Goal: Information Seeking & Learning: Learn about a topic

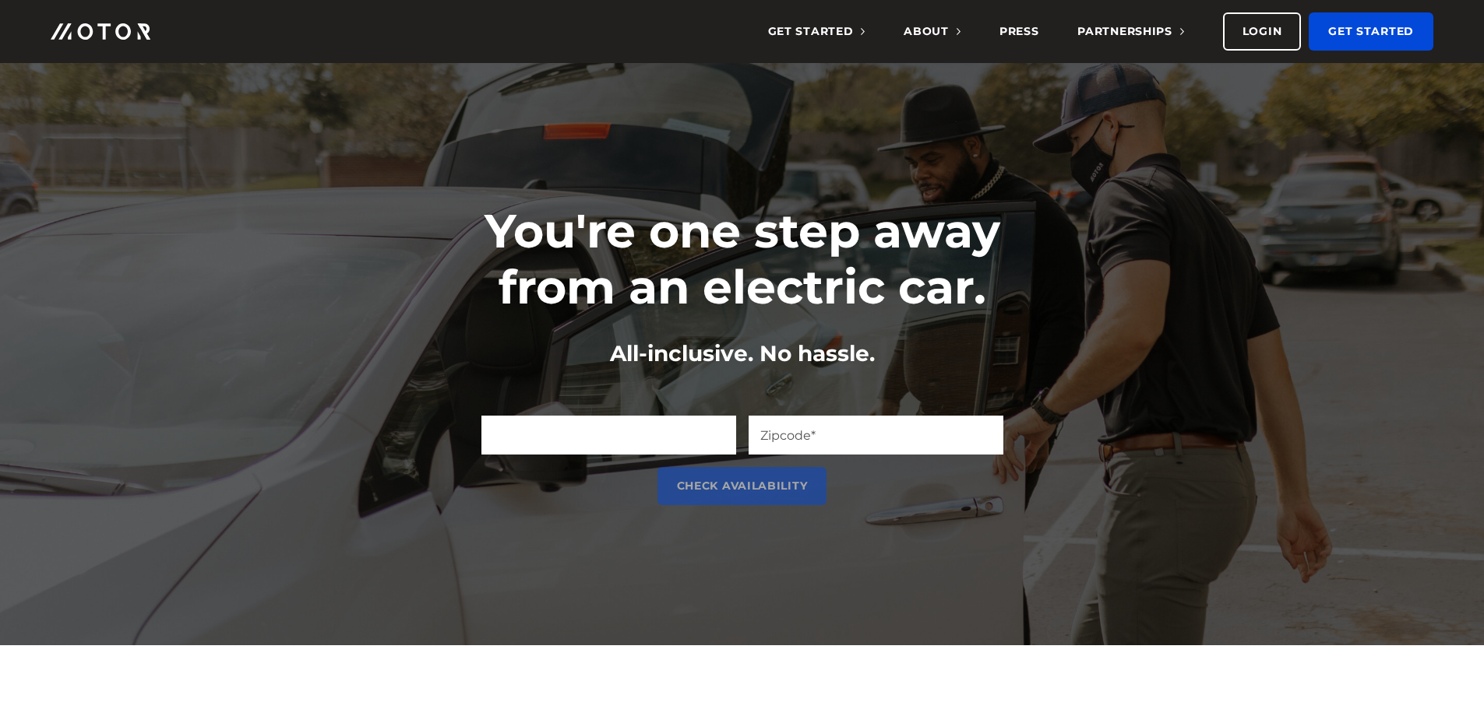
click at [634, 442] on input "Email (Required)" at bounding box center [608, 435] width 255 height 39
type input "seferrucci@sbcglobal.net"
type input "46038"
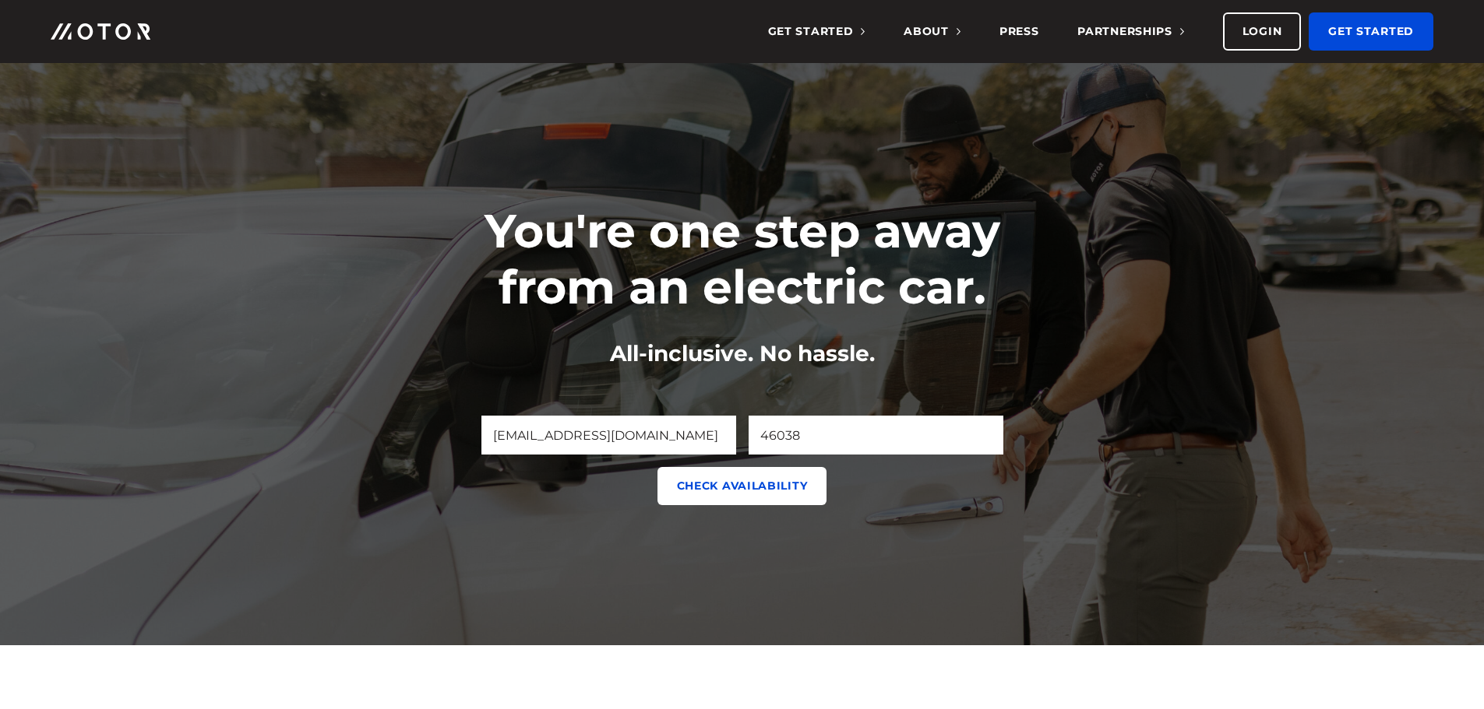
click at [776, 486] on input "Check Availability" at bounding box center [742, 486] width 170 height 38
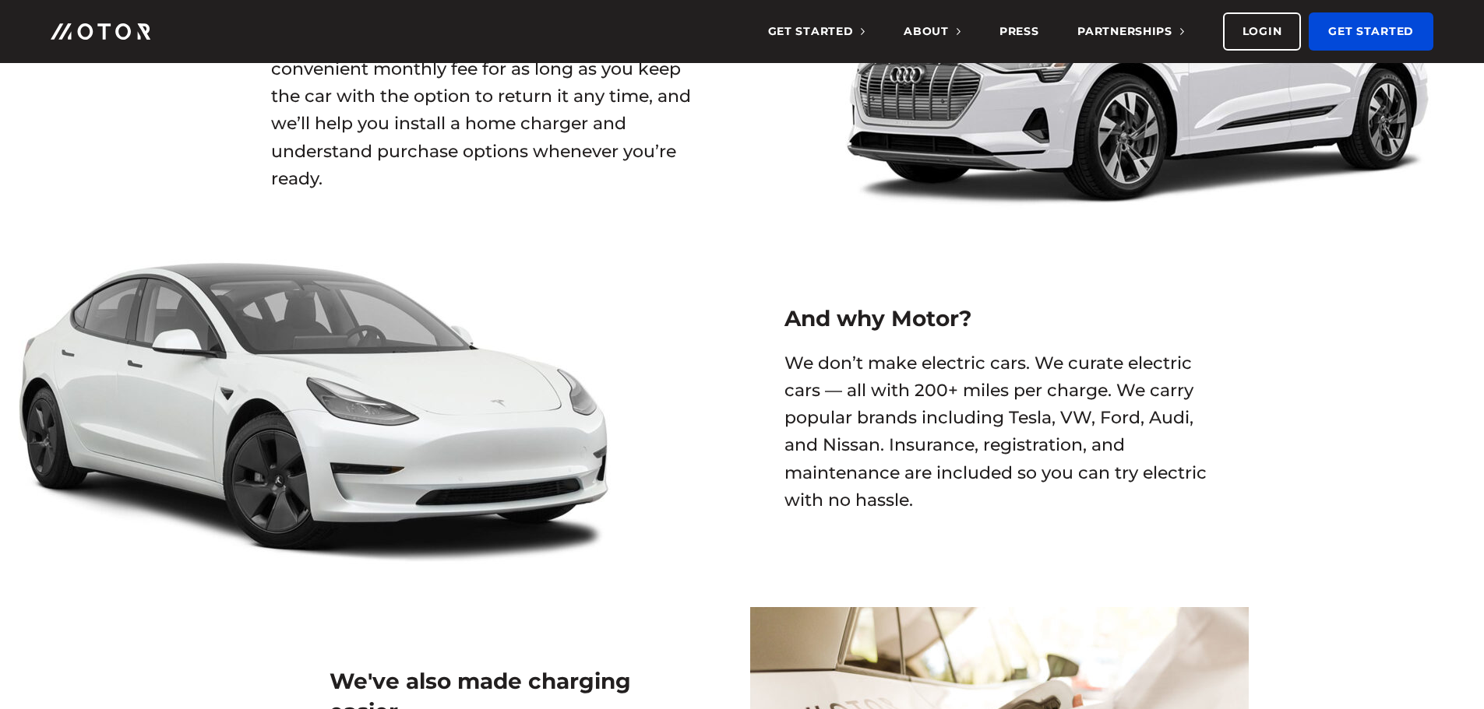
scroll to position [883, 0]
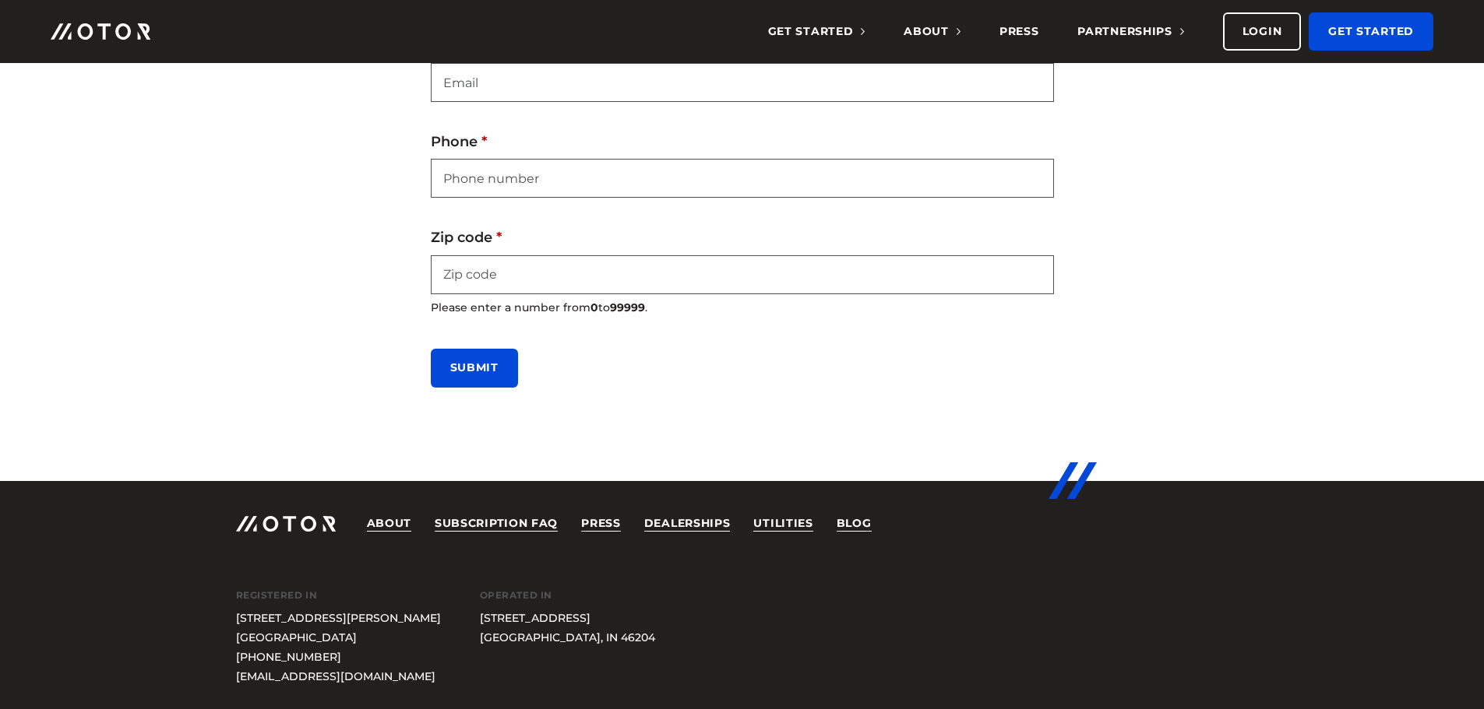
scroll to position [672, 0]
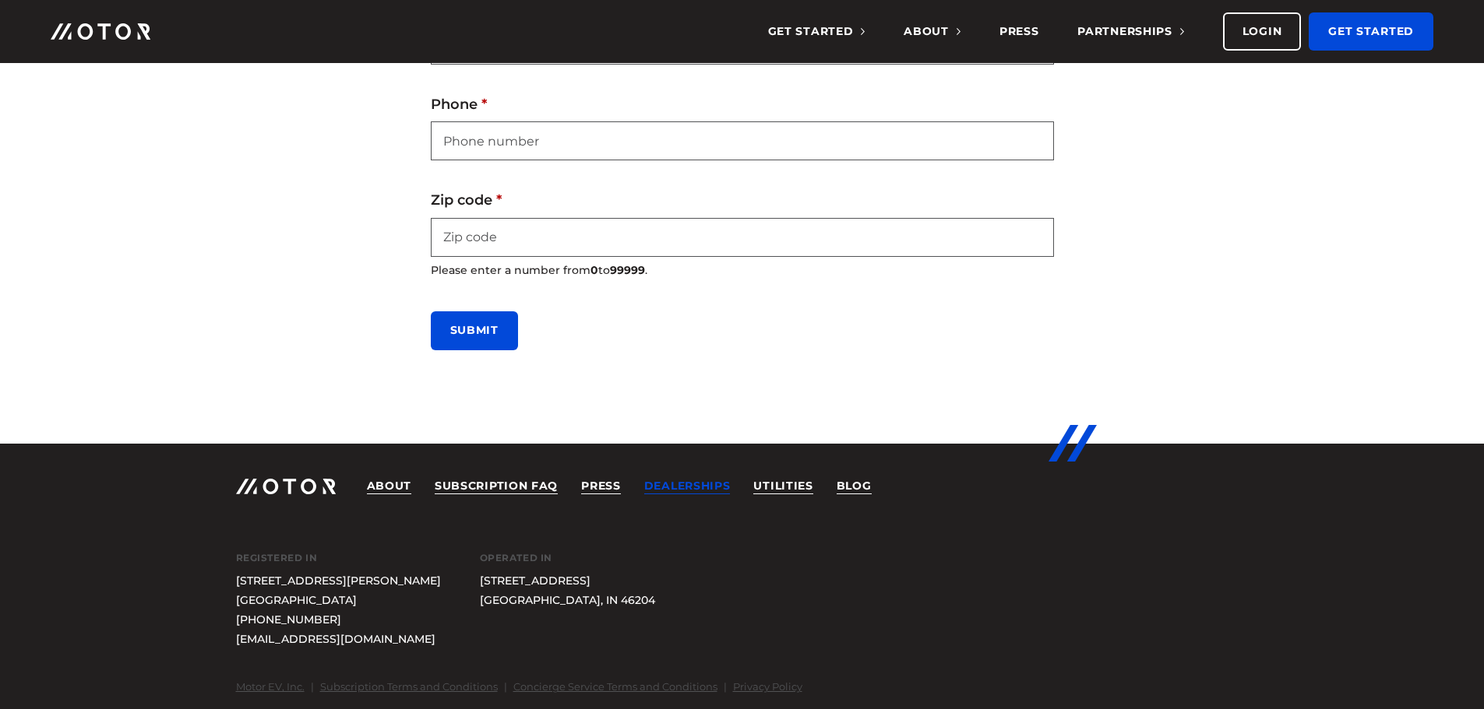
click at [718, 484] on link "Dealerships" at bounding box center [687, 487] width 86 height 16
click at [459, 488] on link "Subscription FAQ" at bounding box center [496, 487] width 123 height 16
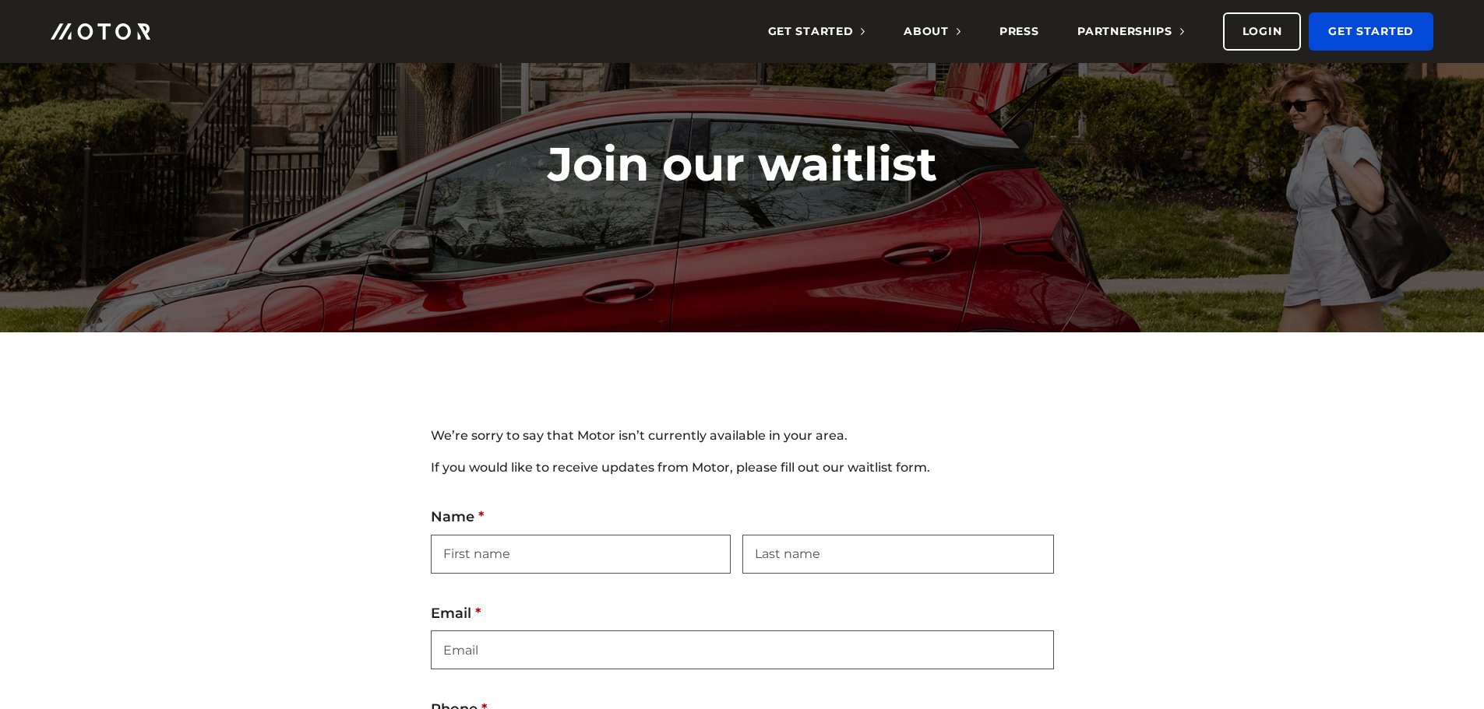
scroll to position [0, 0]
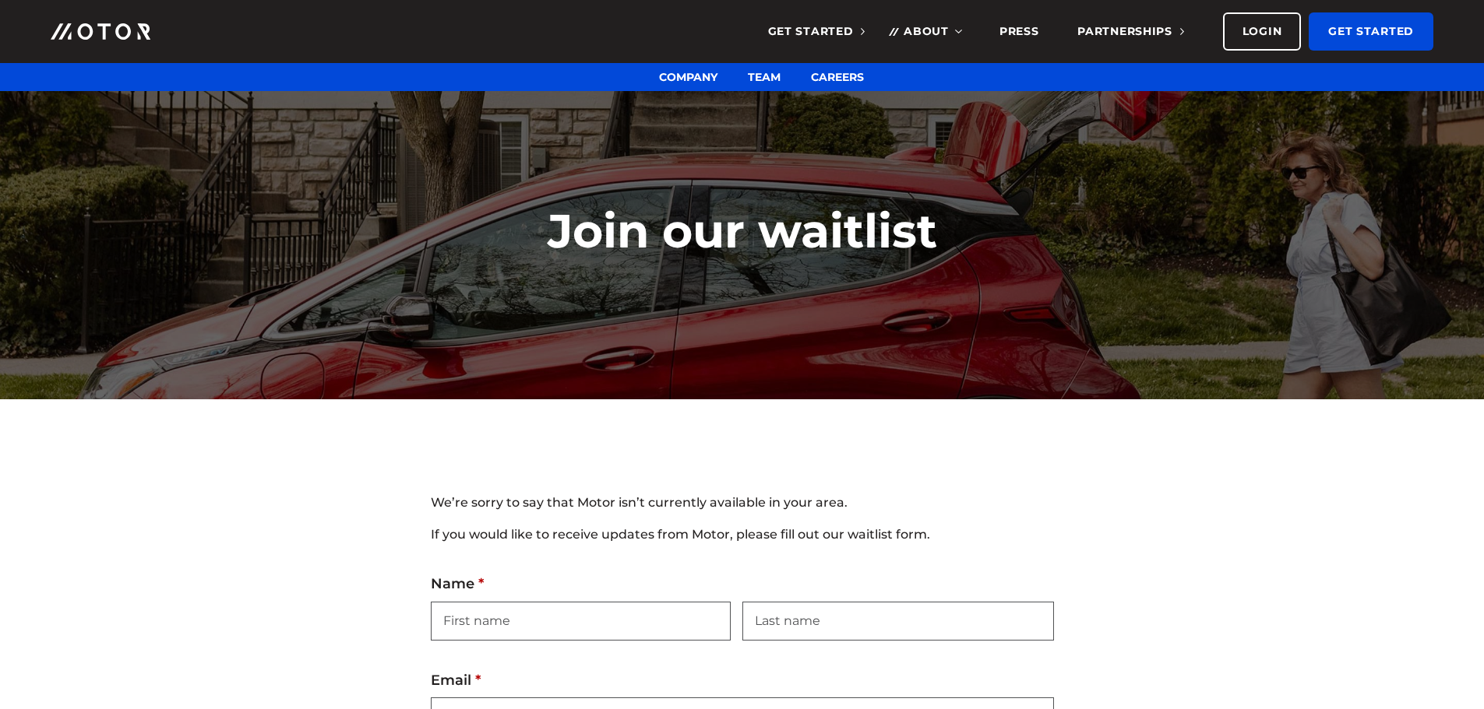
click at [921, 28] on span "About" at bounding box center [931, 31] width 57 height 14
click at [956, 30] on link "About" at bounding box center [931, 31] width 57 height 63
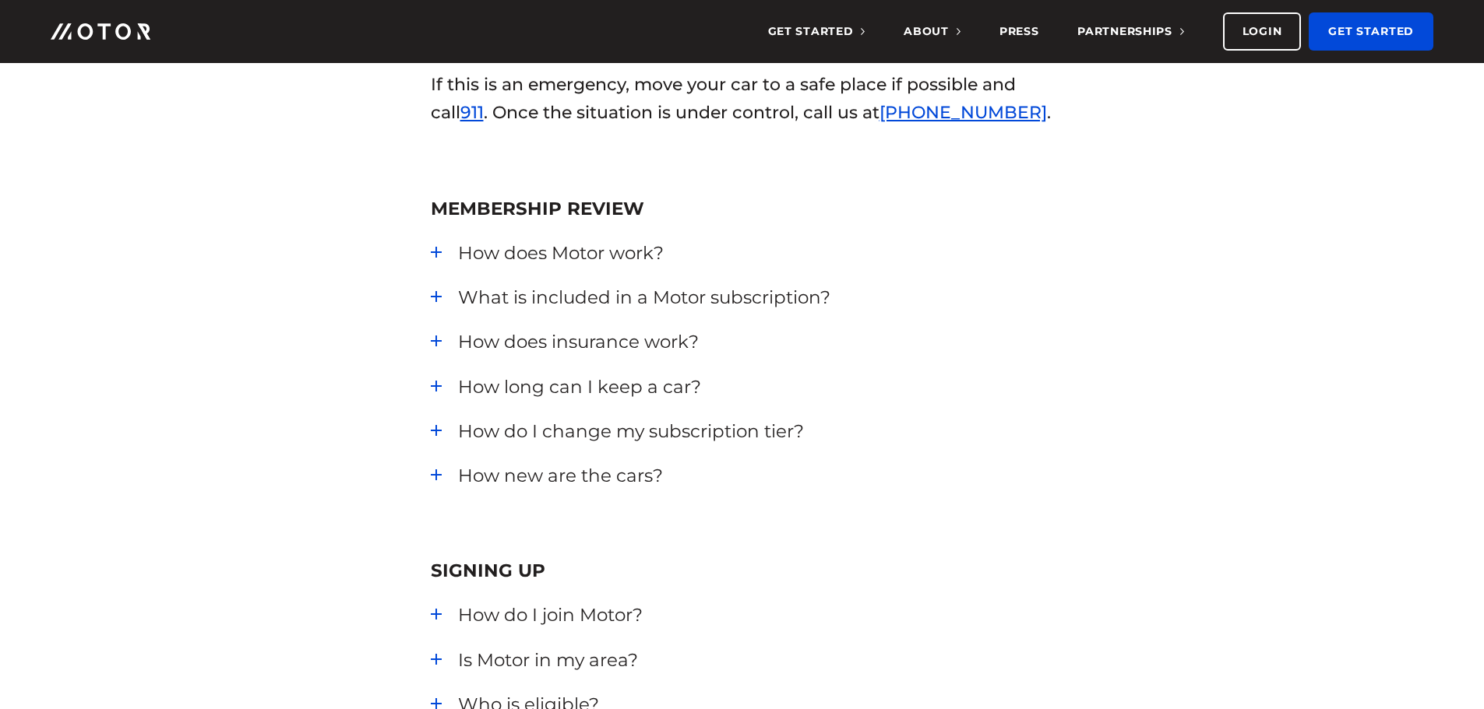
scroll to position [389, 0]
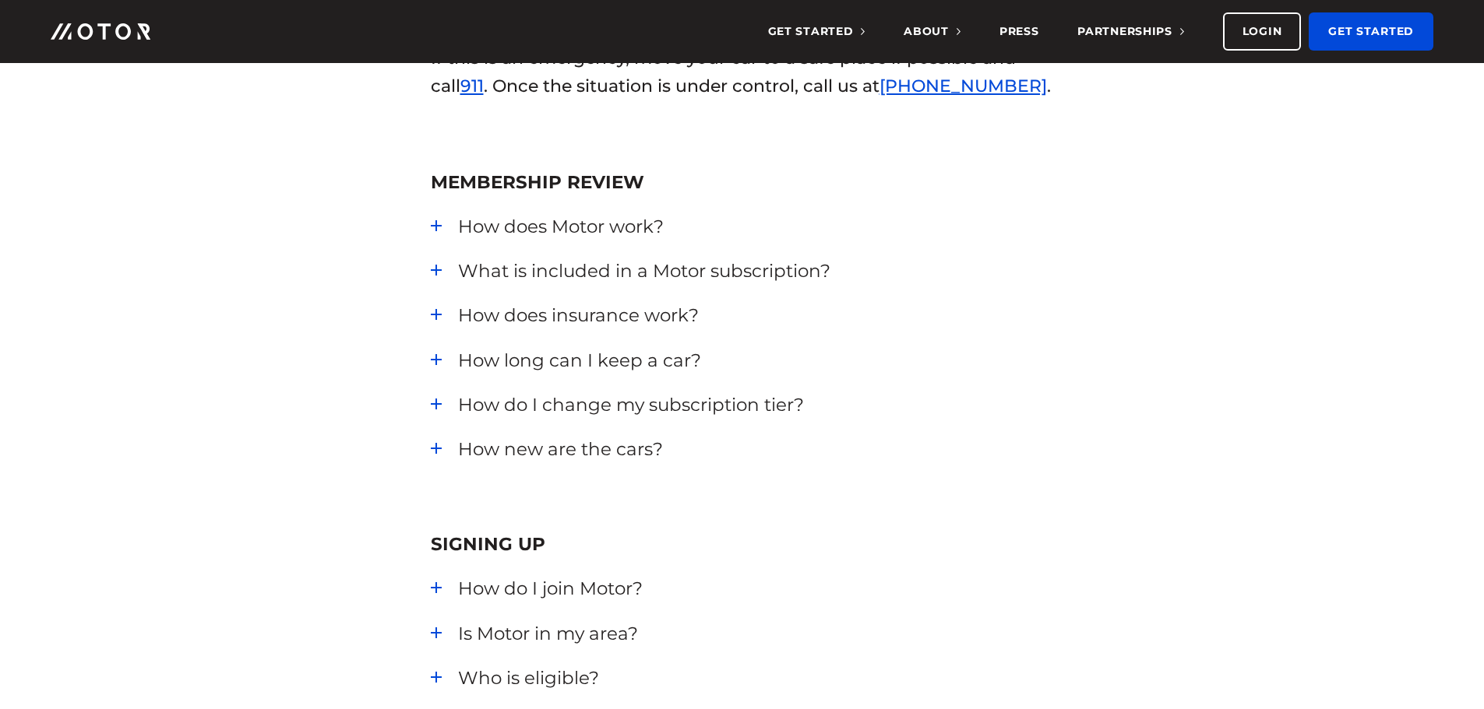
click at [458, 360] on div "How long can I keep a car?" at bounding box center [756, 360] width 596 height 25
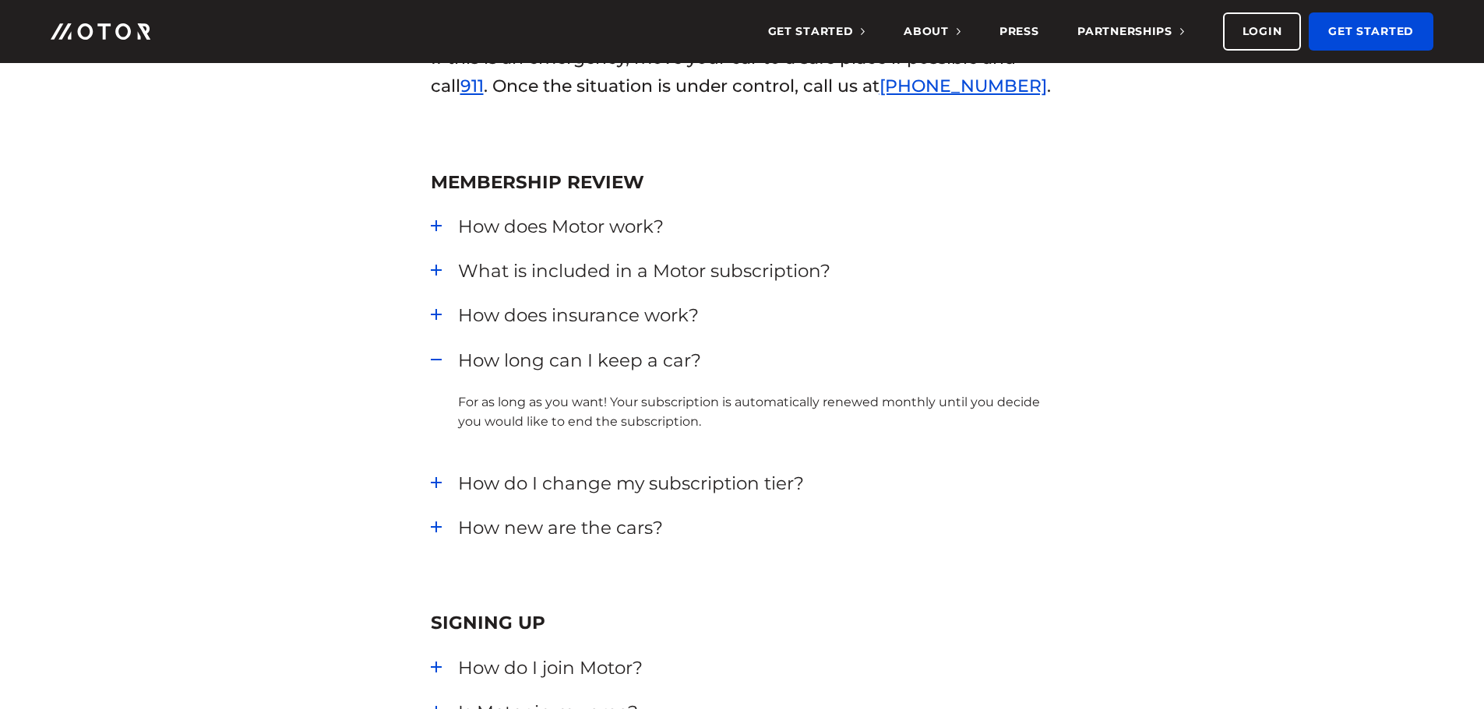
click at [458, 483] on div "How do I change my subscription tier?" at bounding box center [756, 483] width 596 height 25
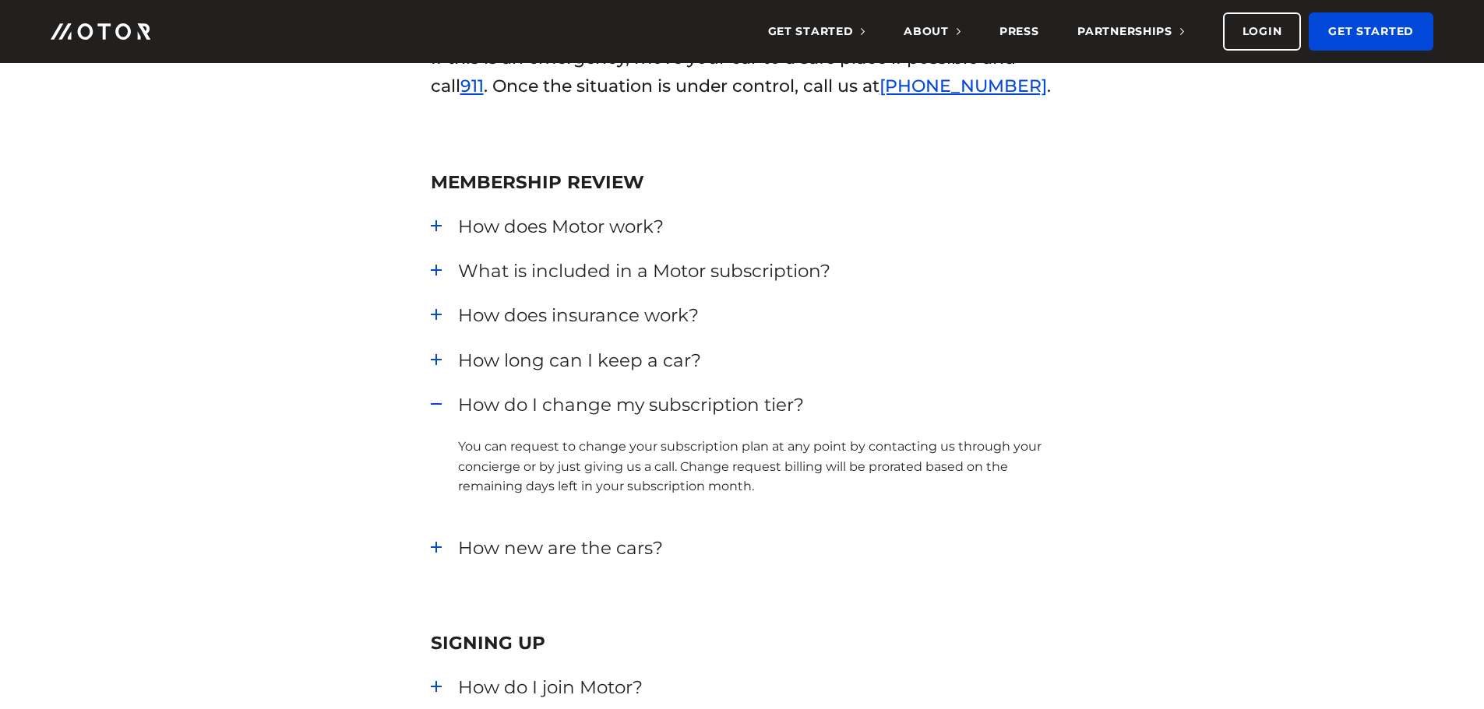
click at [439, 544] on div "How new are the cars? We deliver fresh cars in like-new condition to our member…" at bounding box center [742, 548] width 623 height 25
click at [458, 547] on div "How new are the cars?" at bounding box center [756, 548] width 596 height 25
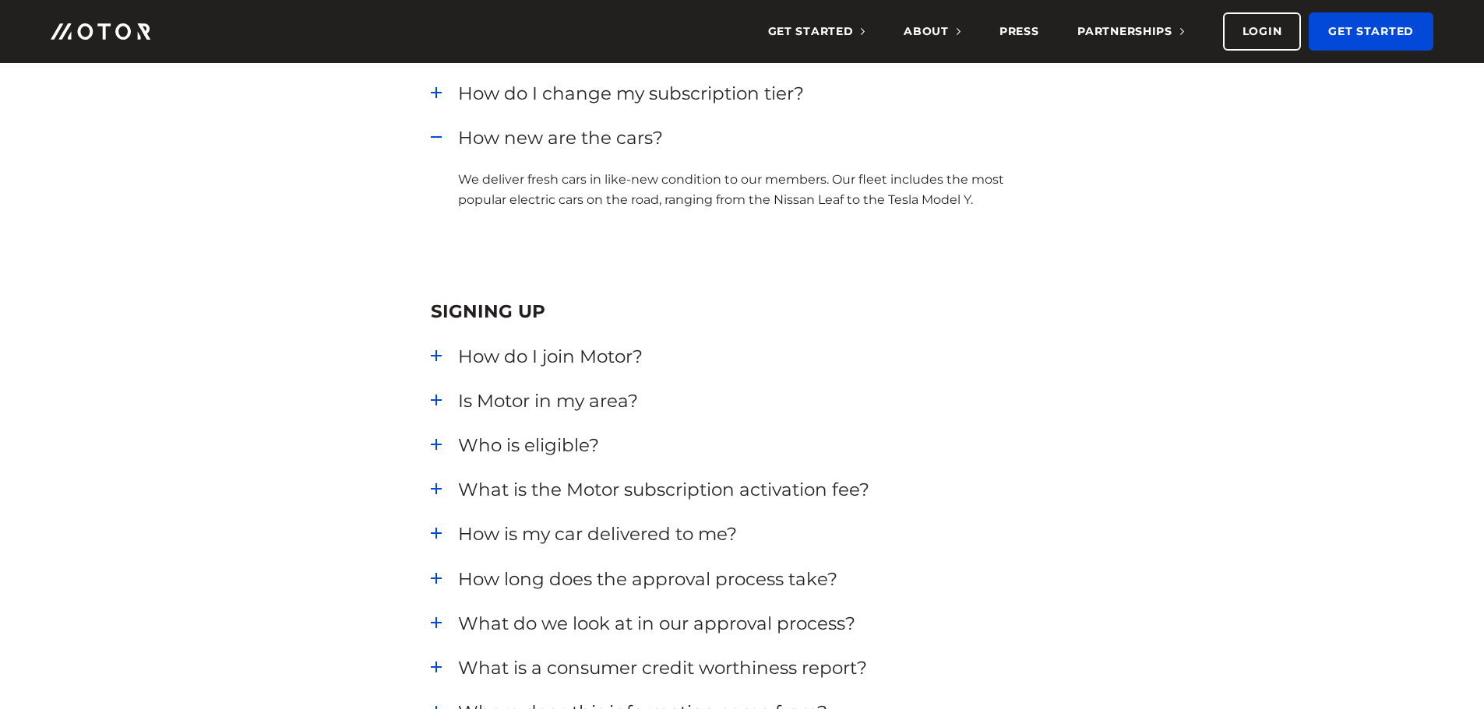
scroll to position [779, 0]
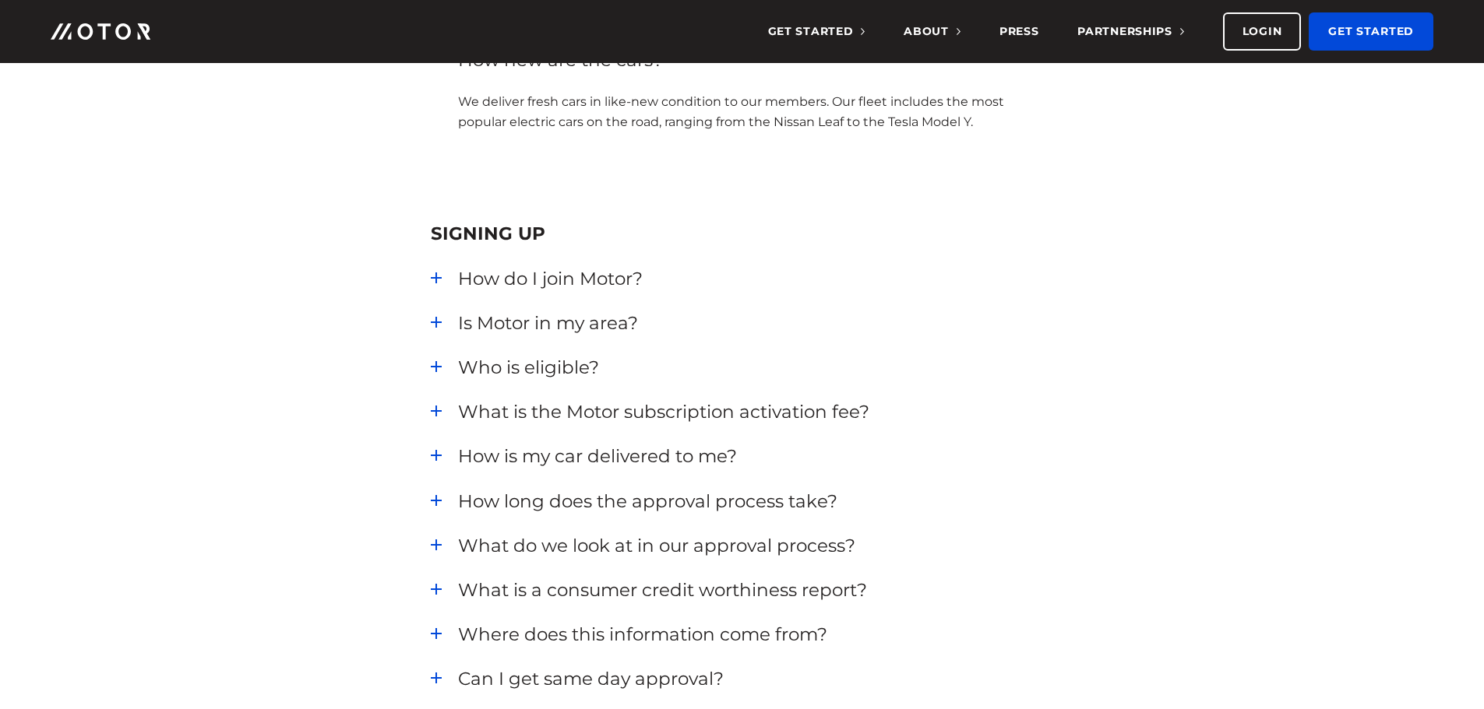
click at [458, 321] on div "Is Motor in my area?" at bounding box center [756, 323] width 596 height 25
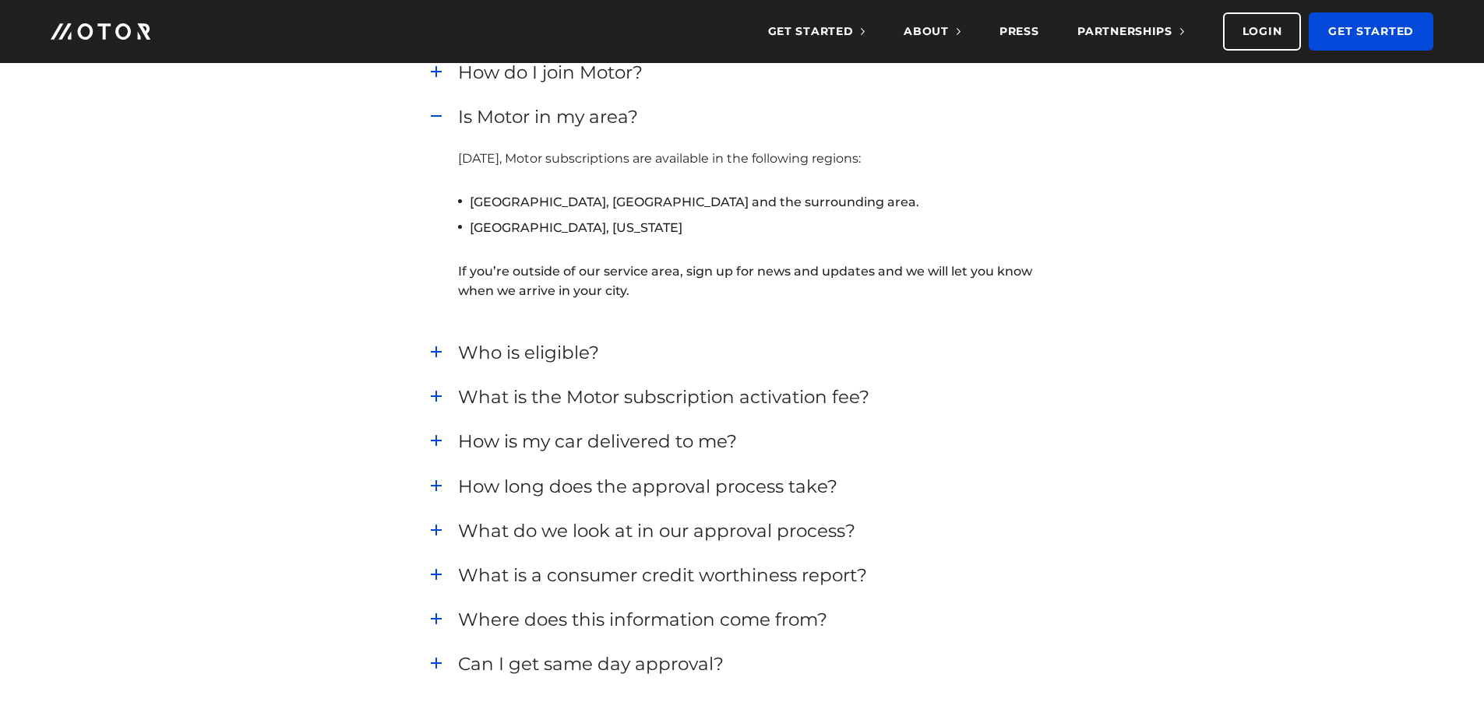
scroll to position [1012, 0]
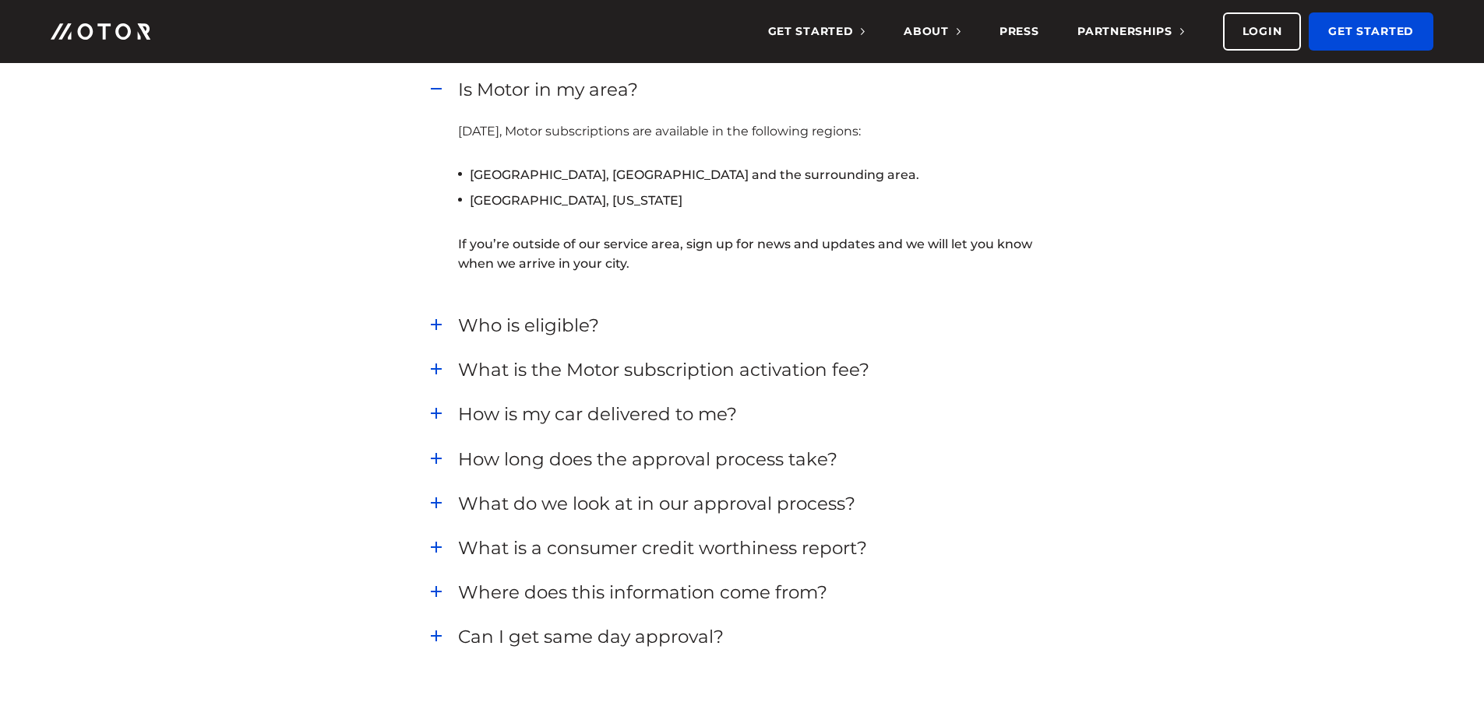
click at [458, 321] on div "Who is eligible?" at bounding box center [756, 325] width 596 height 25
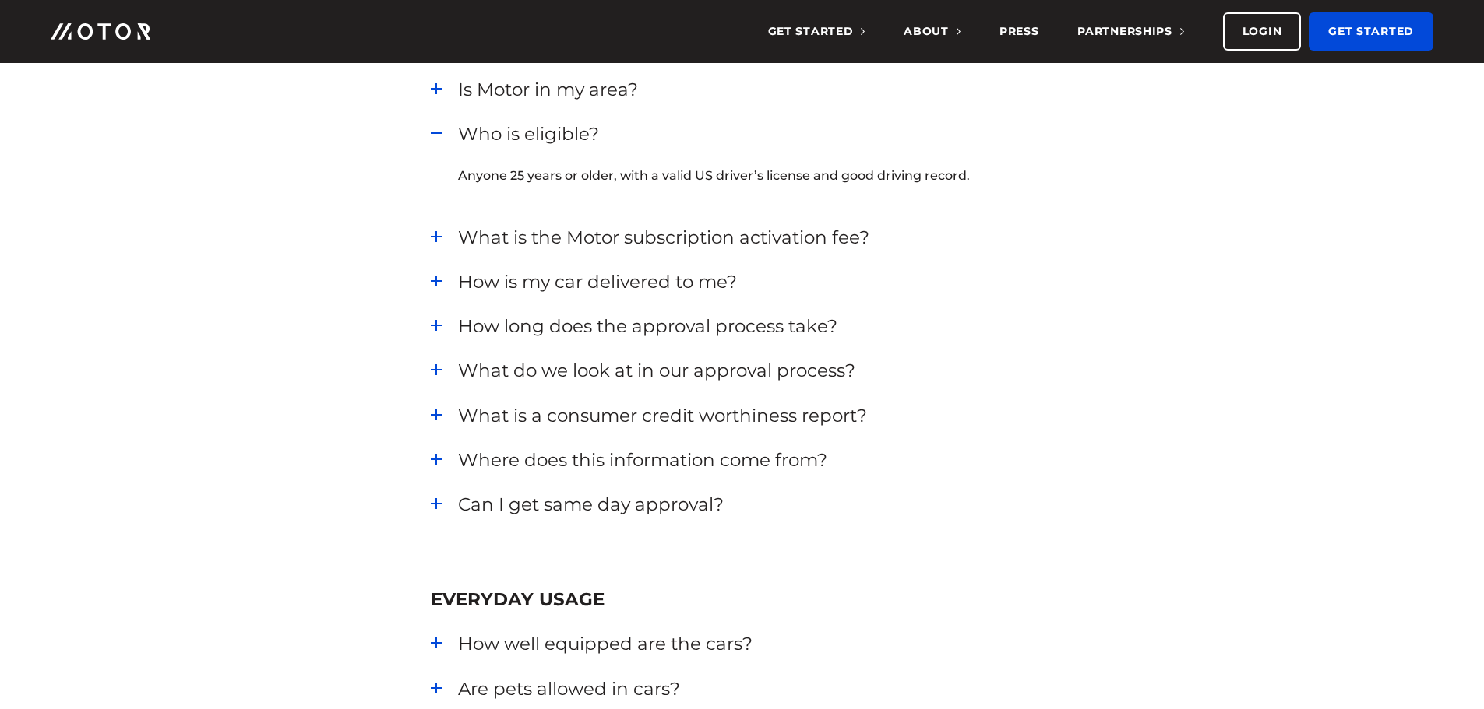
click at [432, 239] on div "What is the Motor subscription activation fee? The activation fee of $400 is a …" at bounding box center [742, 237] width 623 height 25
click at [458, 235] on div "What is the Motor subscription activation fee?" at bounding box center [756, 237] width 596 height 25
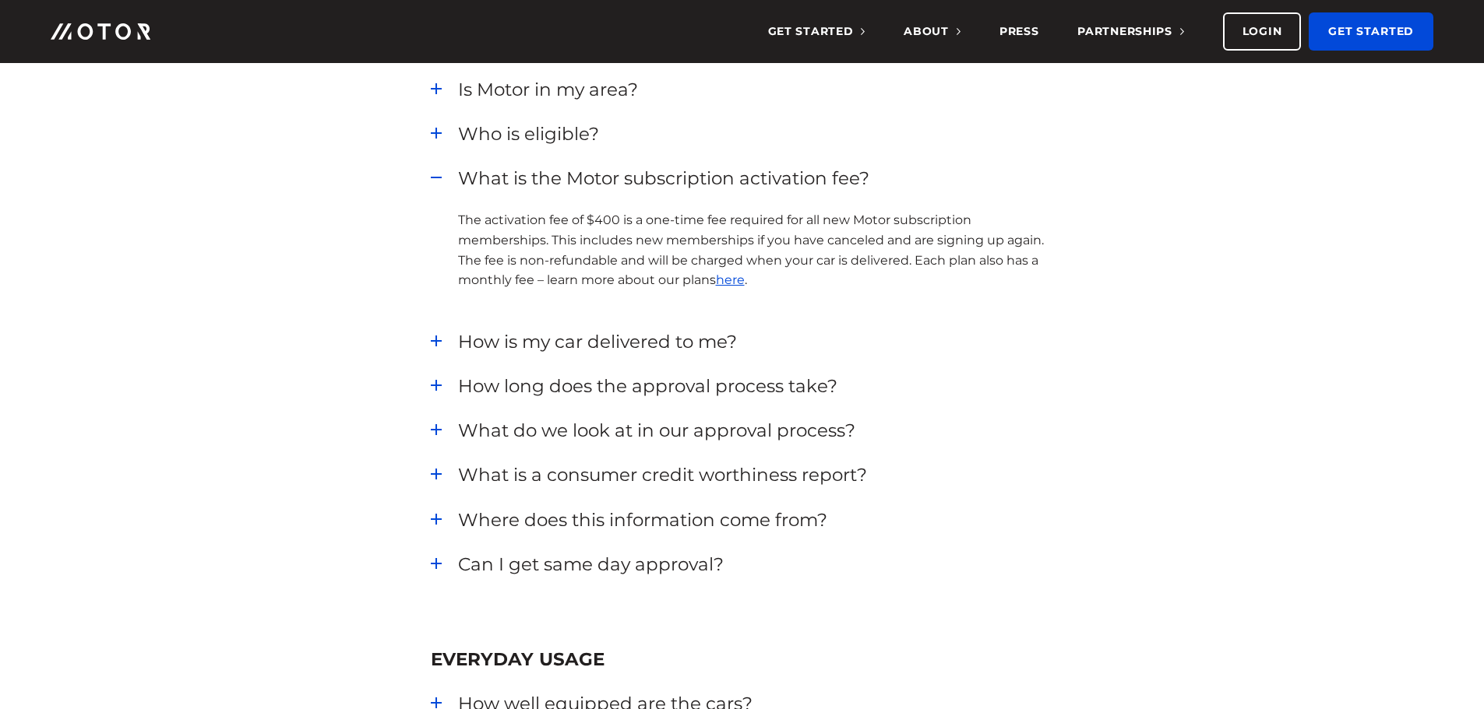
click at [458, 338] on div "How is my car delivered to me?" at bounding box center [756, 341] width 596 height 25
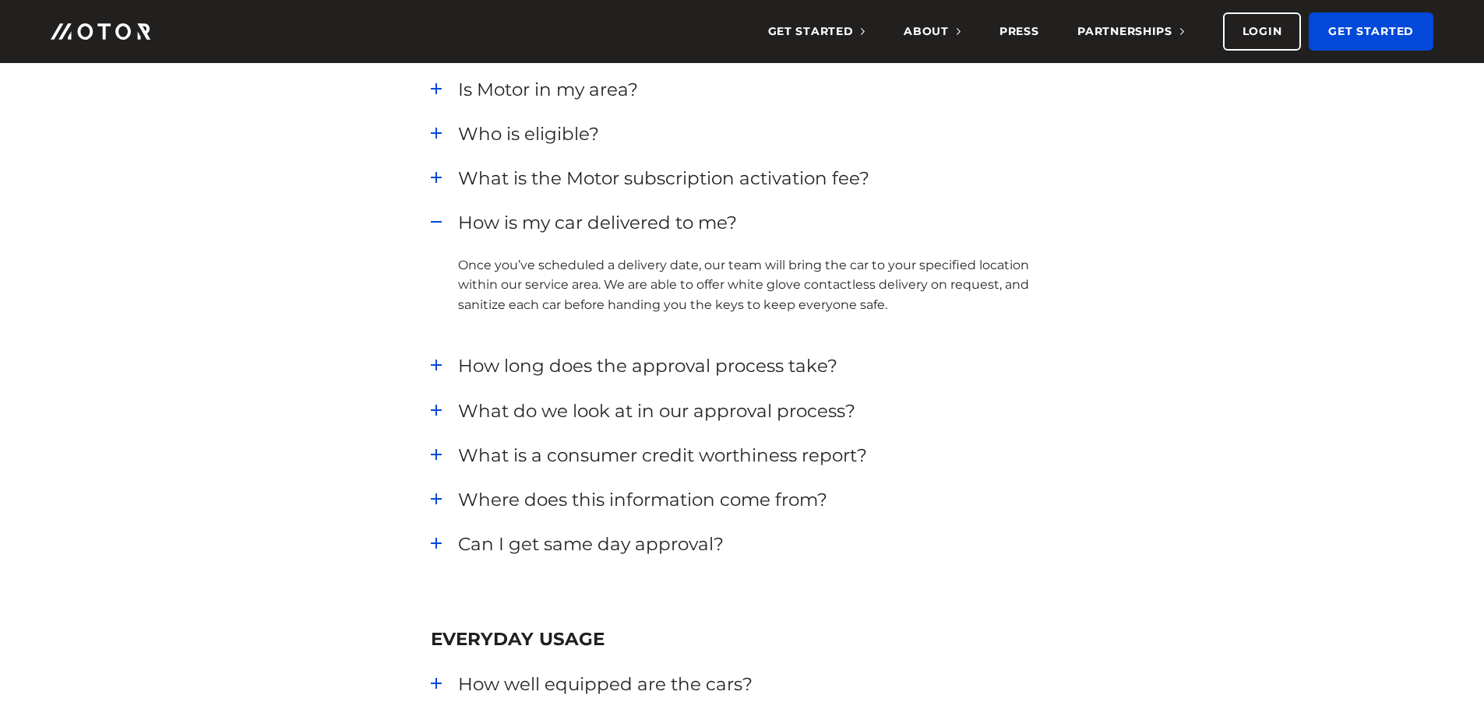
click at [458, 365] on div "How long does the approval process take?" at bounding box center [756, 366] width 596 height 25
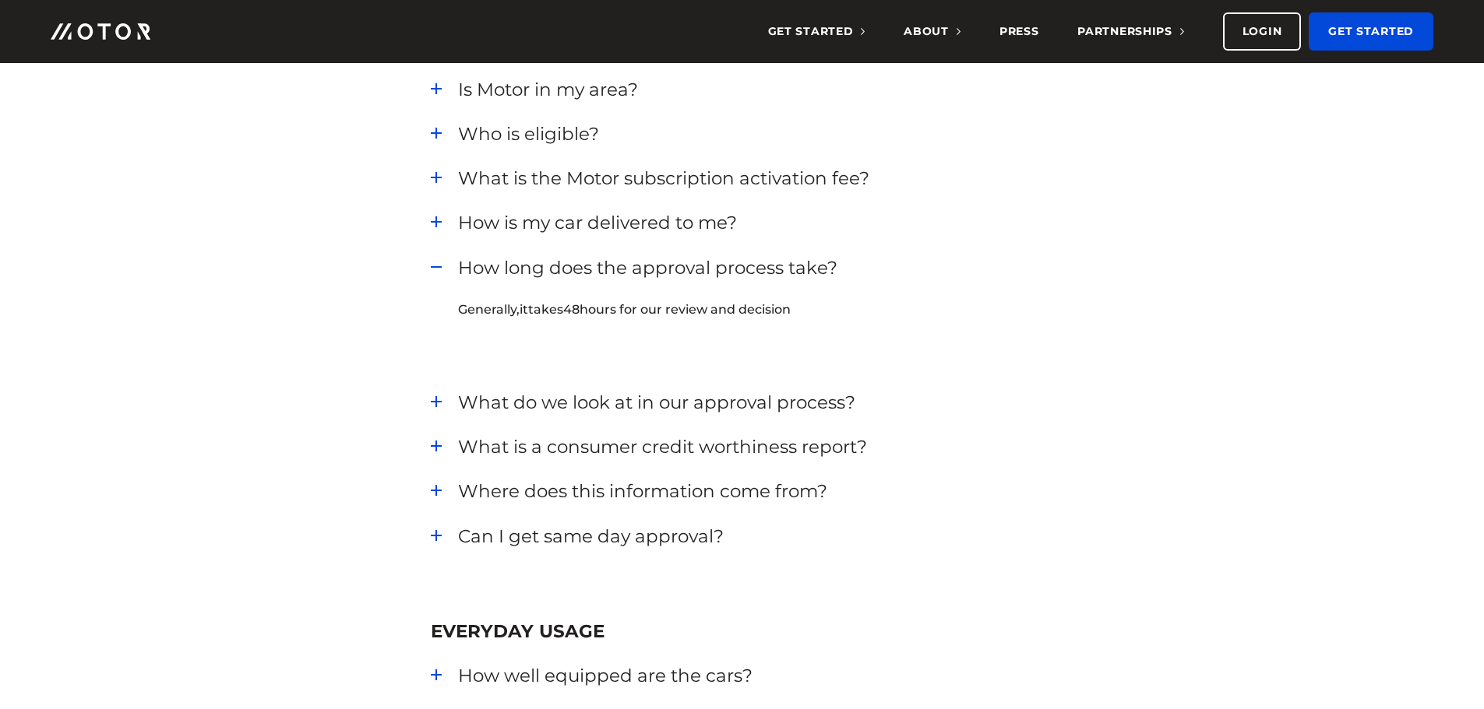
click at [458, 402] on div "What do we look at in our approval process?" at bounding box center [756, 402] width 596 height 25
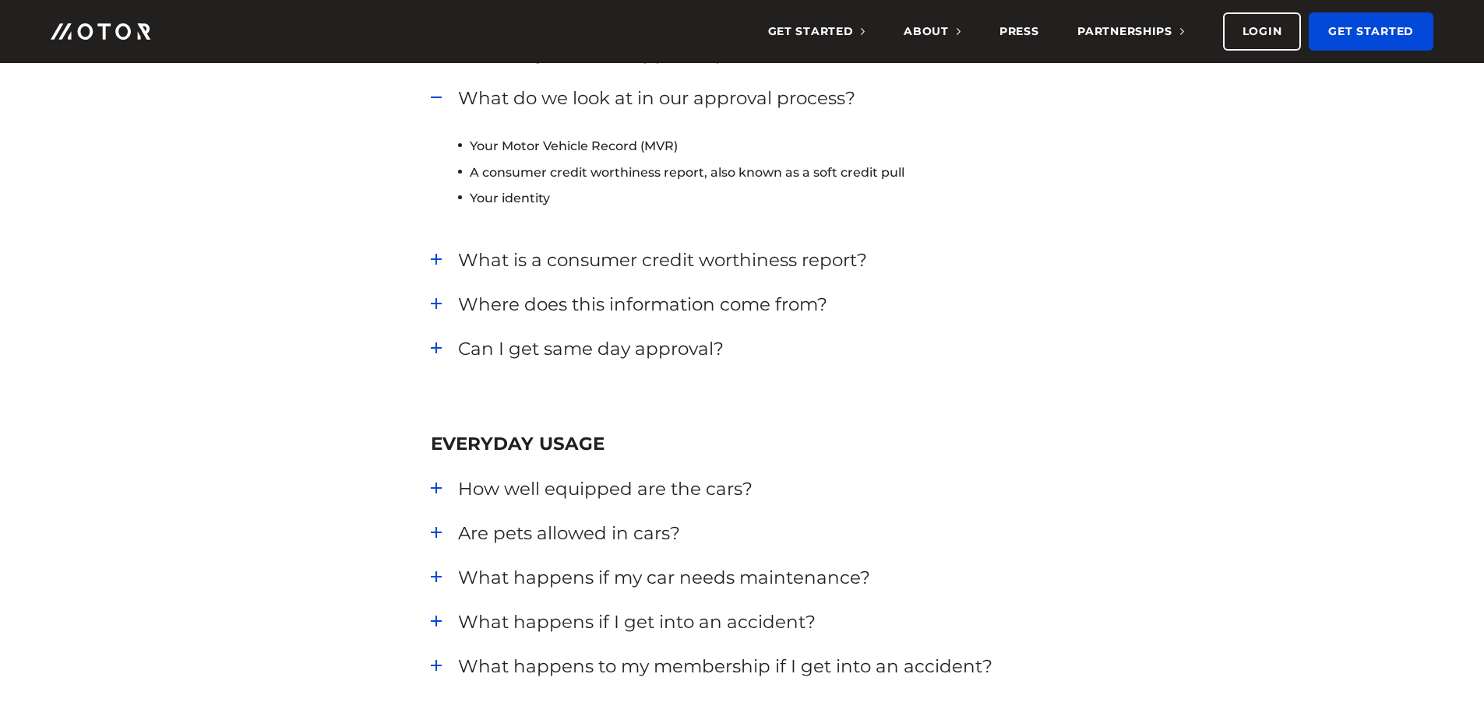
scroll to position [1246, 0]
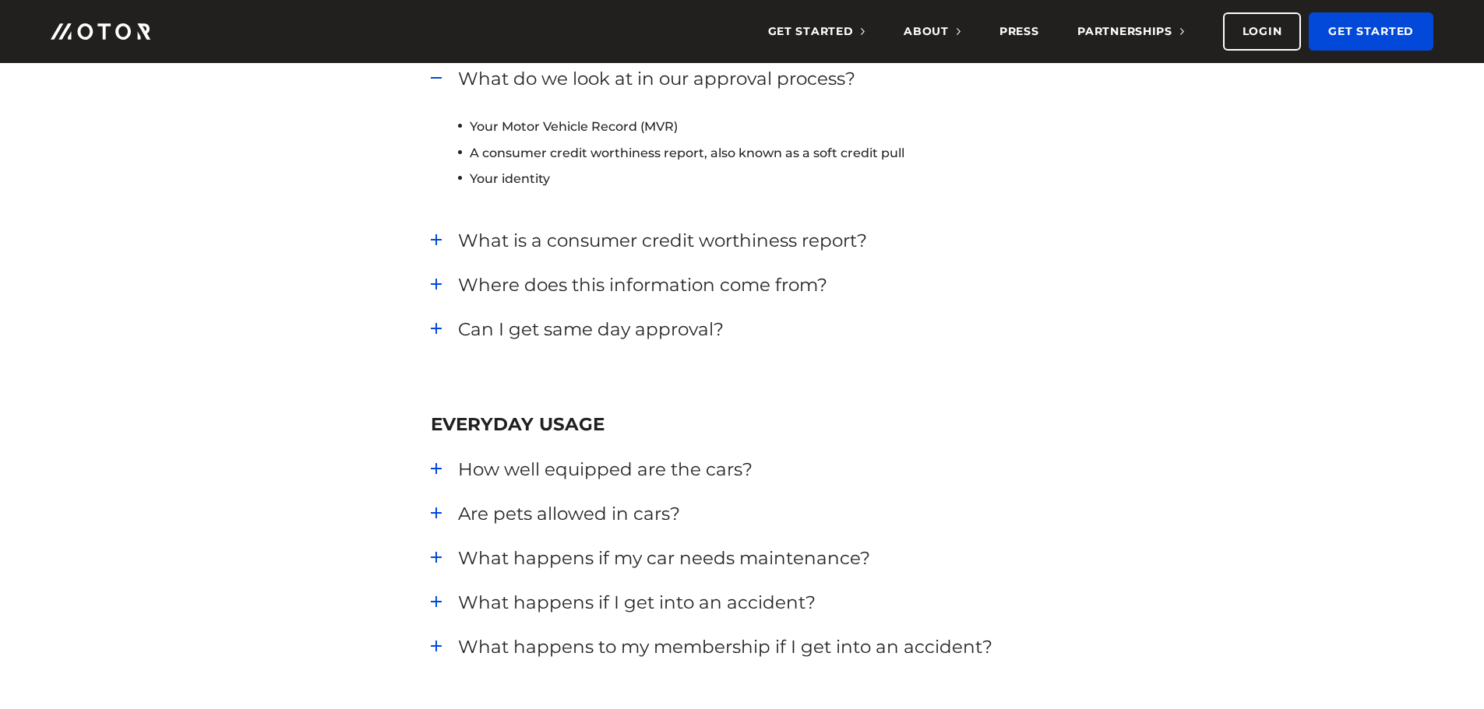
click at [458, 326] on div "Can I get same day approval?" at bounding box center [756, 329] width 596 height 25
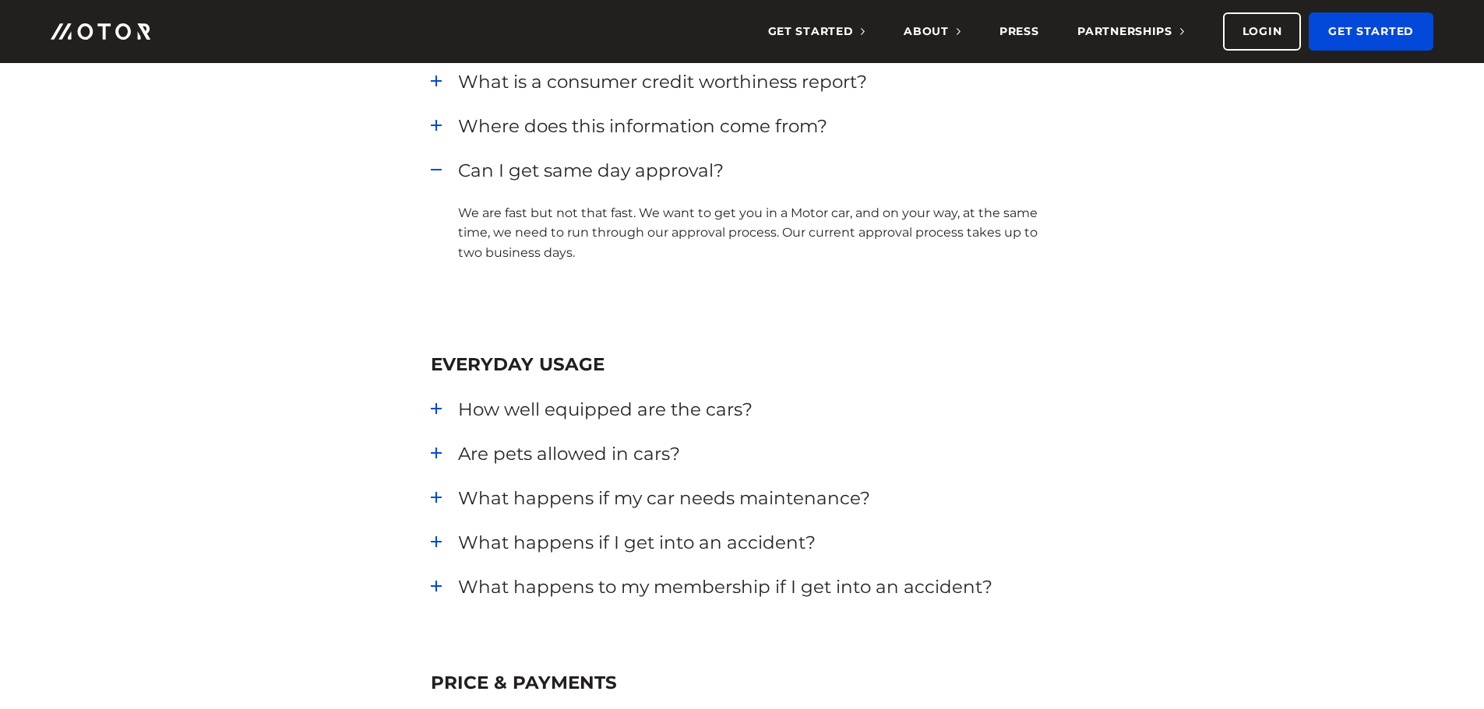
scroll to position [1324, 0]
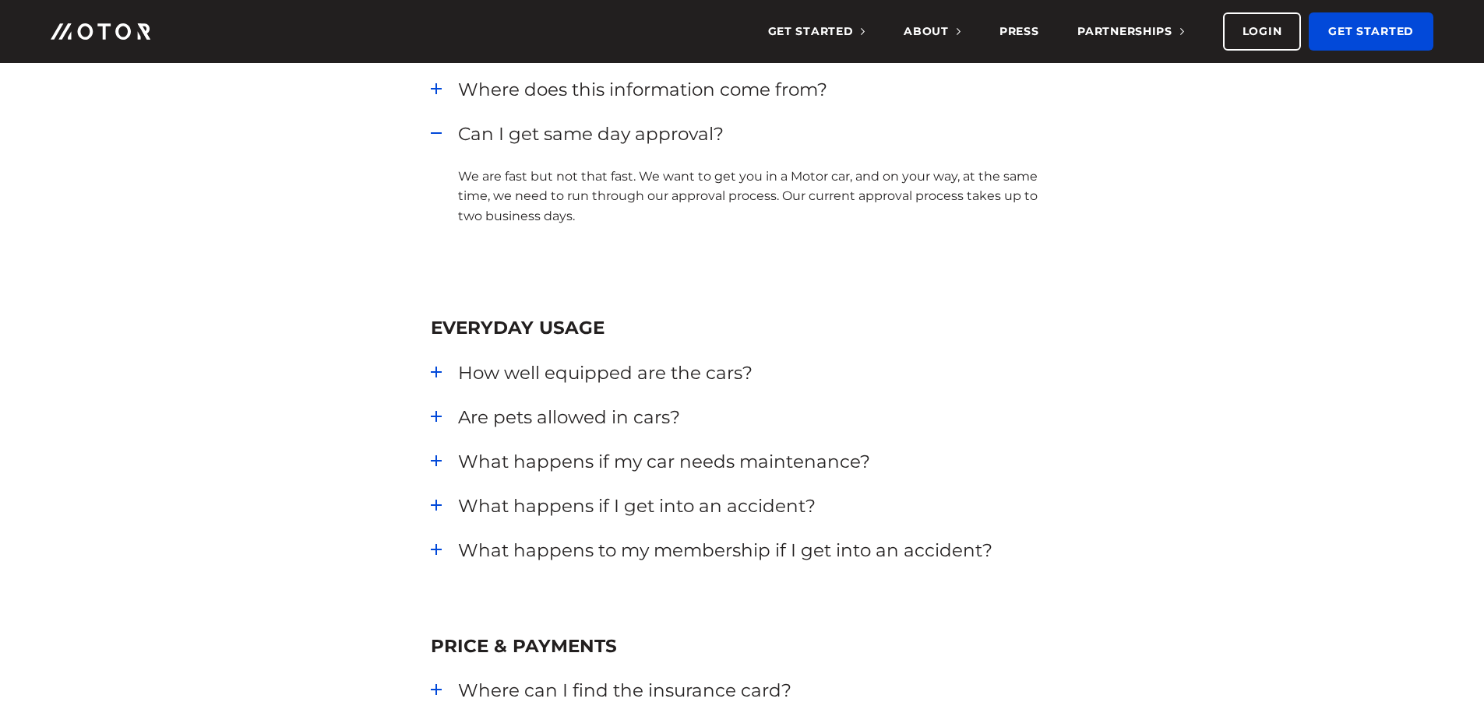
click at [458, 371] on div "How well equipped are the cars?" at bounding box center [756, 373] width 596 height 25
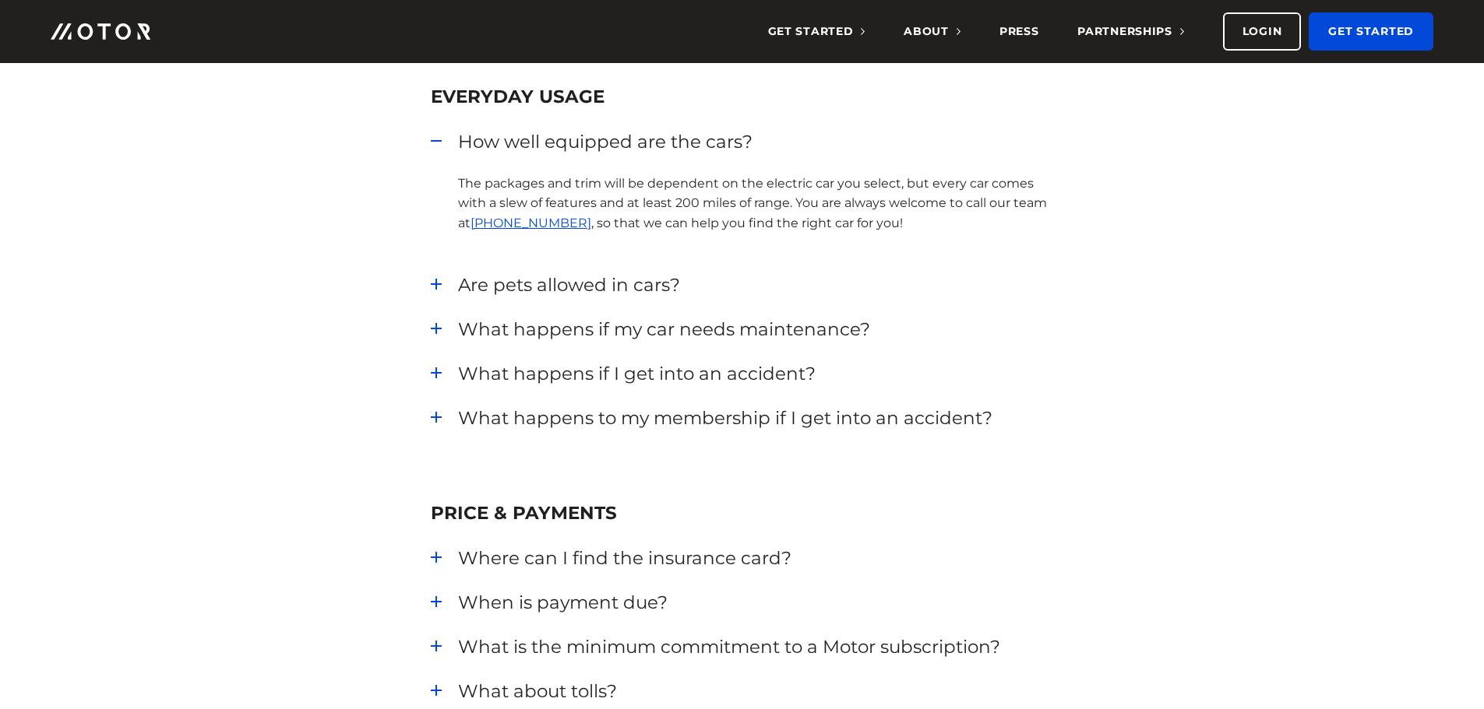
scroll to position [1558, 0]
click at [458, 327] on div "What happens if my car needs maintenance?" at bounding box center [756, 327] width 596 height 25
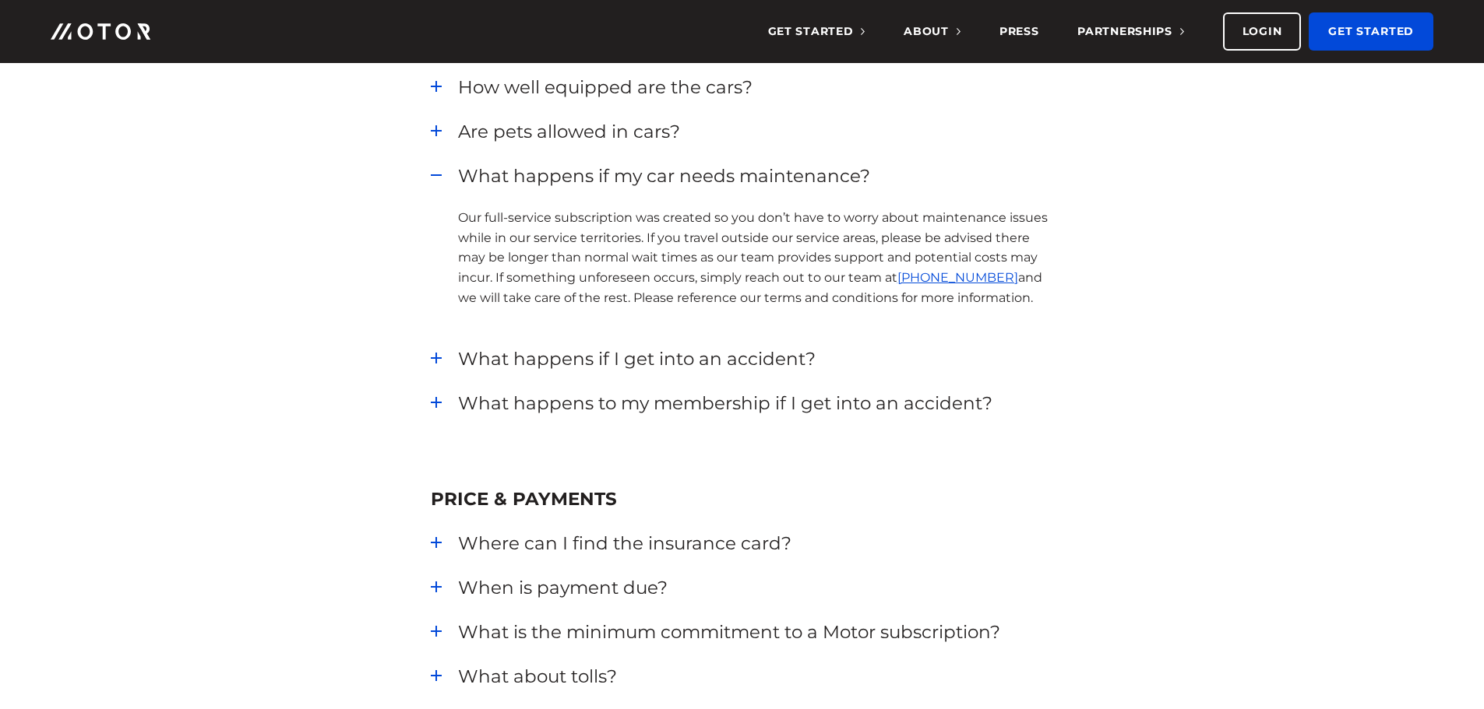
scroll to position [1635, 0]
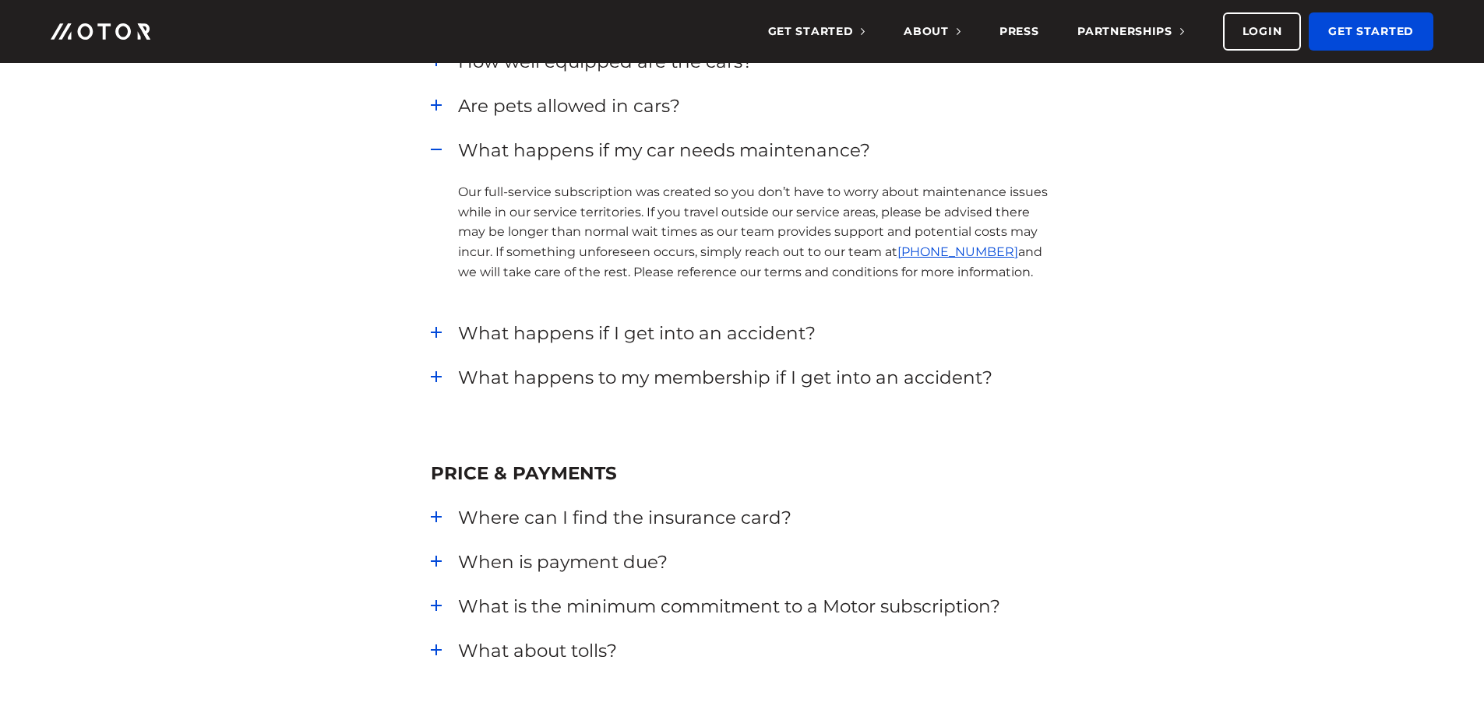
click at [437, 334] on div "What happens if I get into an accident? First, make sure that everyone is safe.…" at bounding box center [742, 333] width 623 height 25
click at [458, 331] on div "What happens if I get into an accident?" at bounding box center [756, 333] width 596 height 25
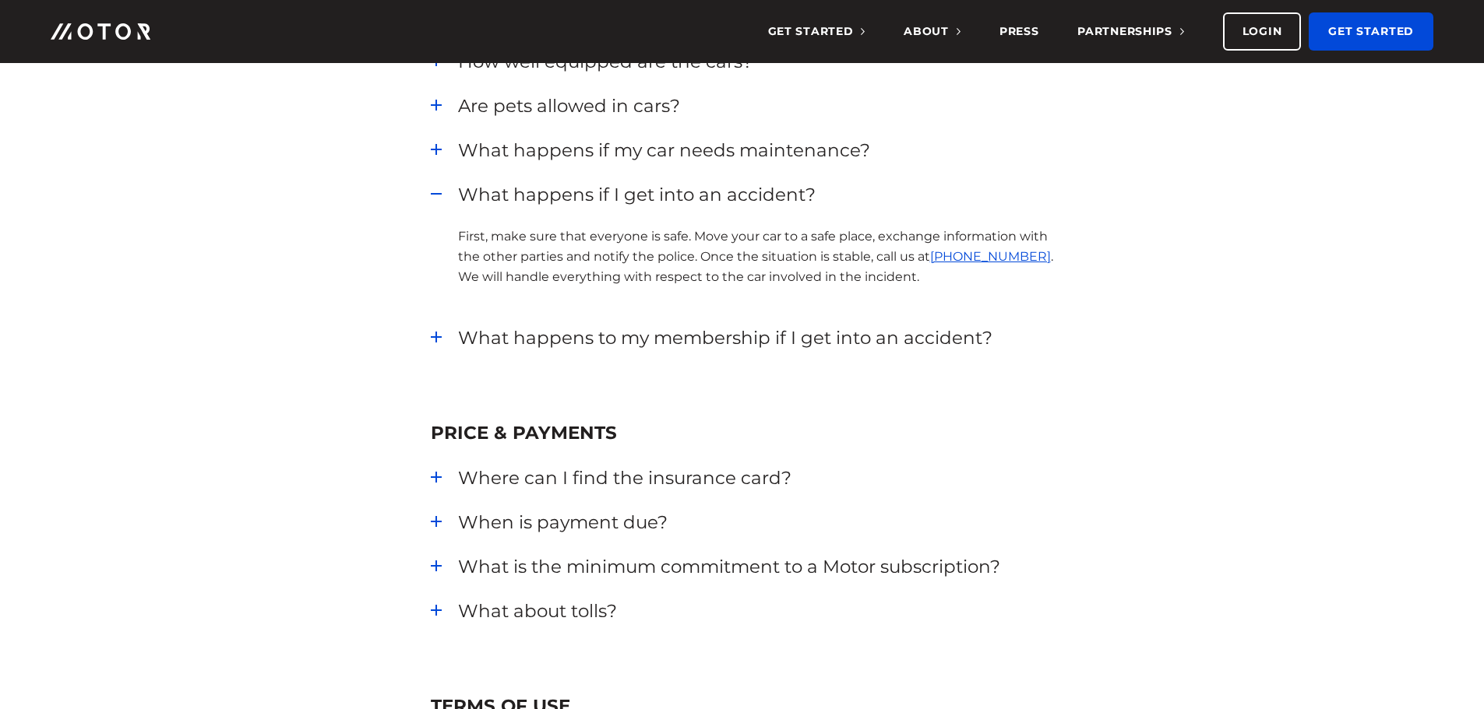
click at [458, 333] on div "What happens to my membership if I get into an accident?" at bounding box center [756, 338] width 596 height 25
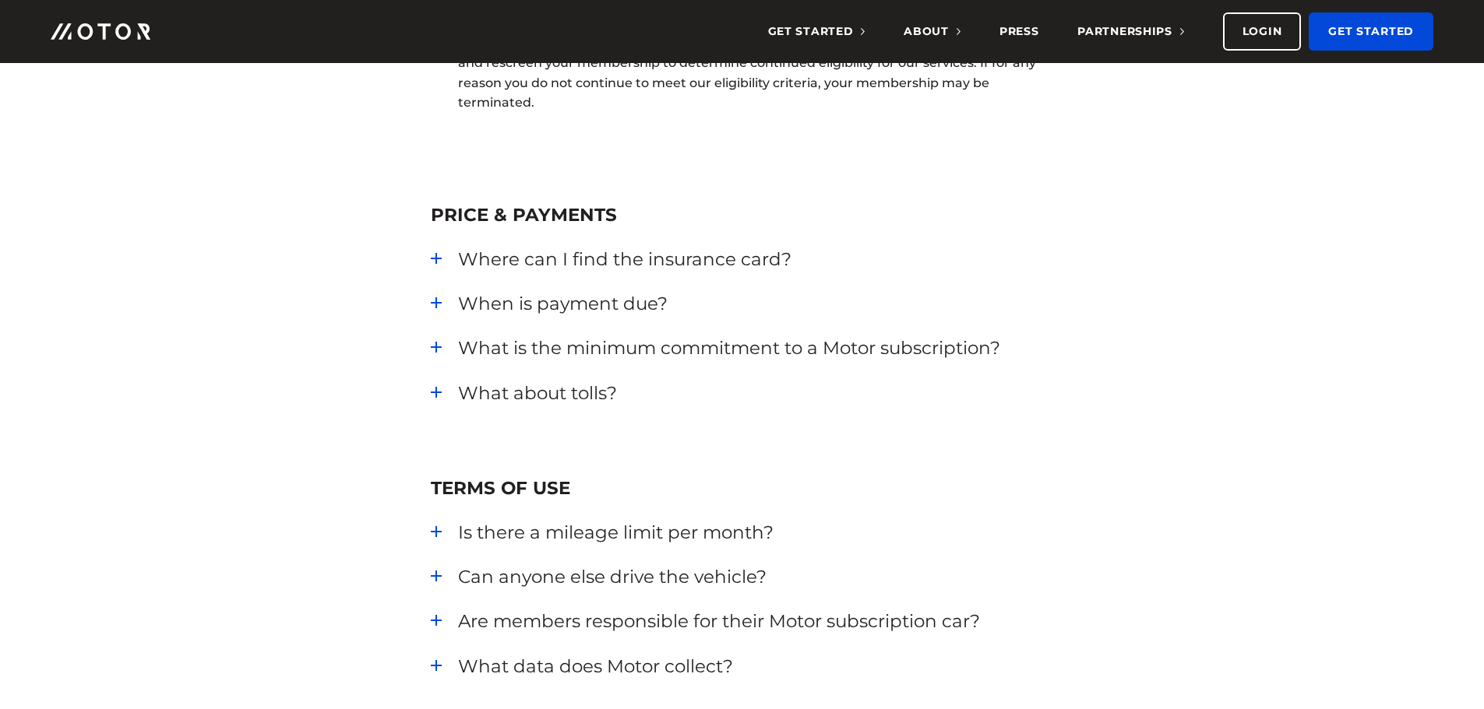
scroll to position [1947, 0]
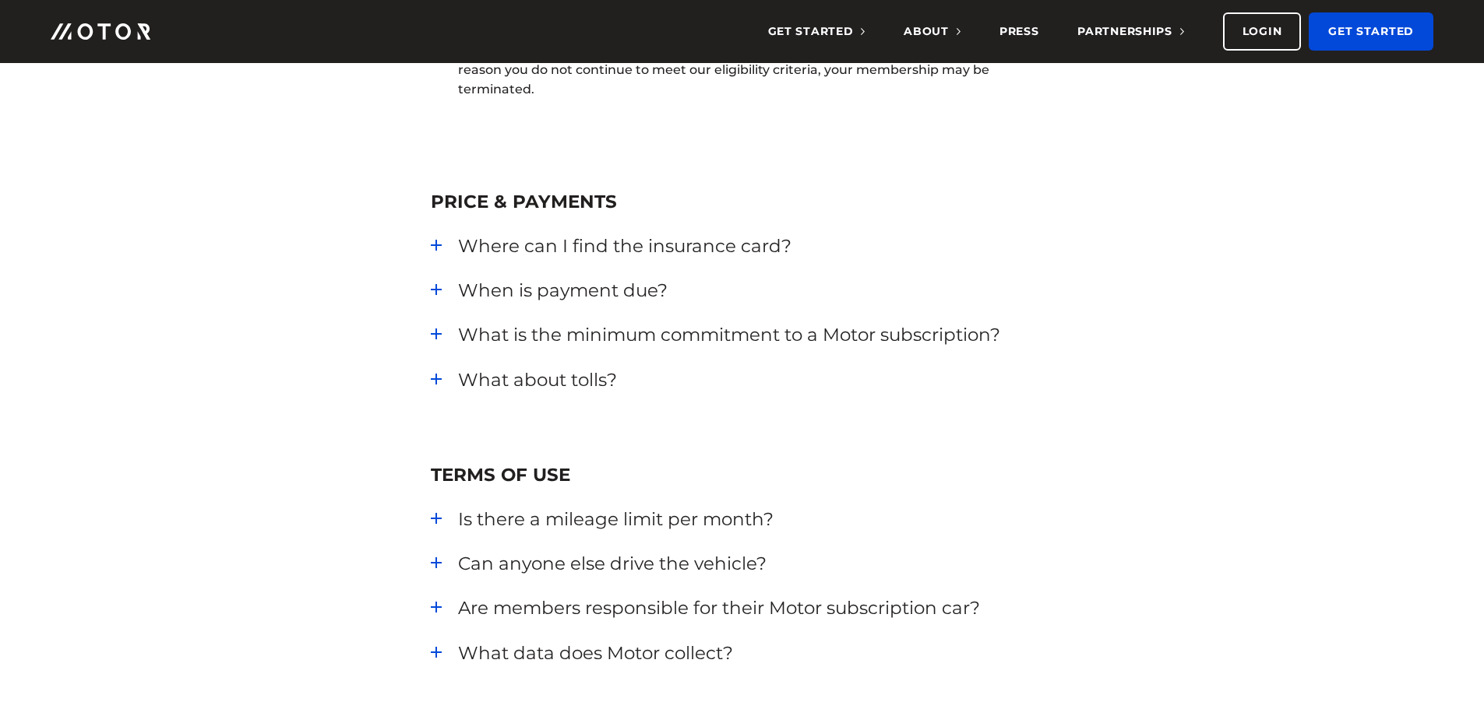
click at [458, 245] on div "Where can I find the insurance card?" at bounding box center [756, 246] width 596 height 25
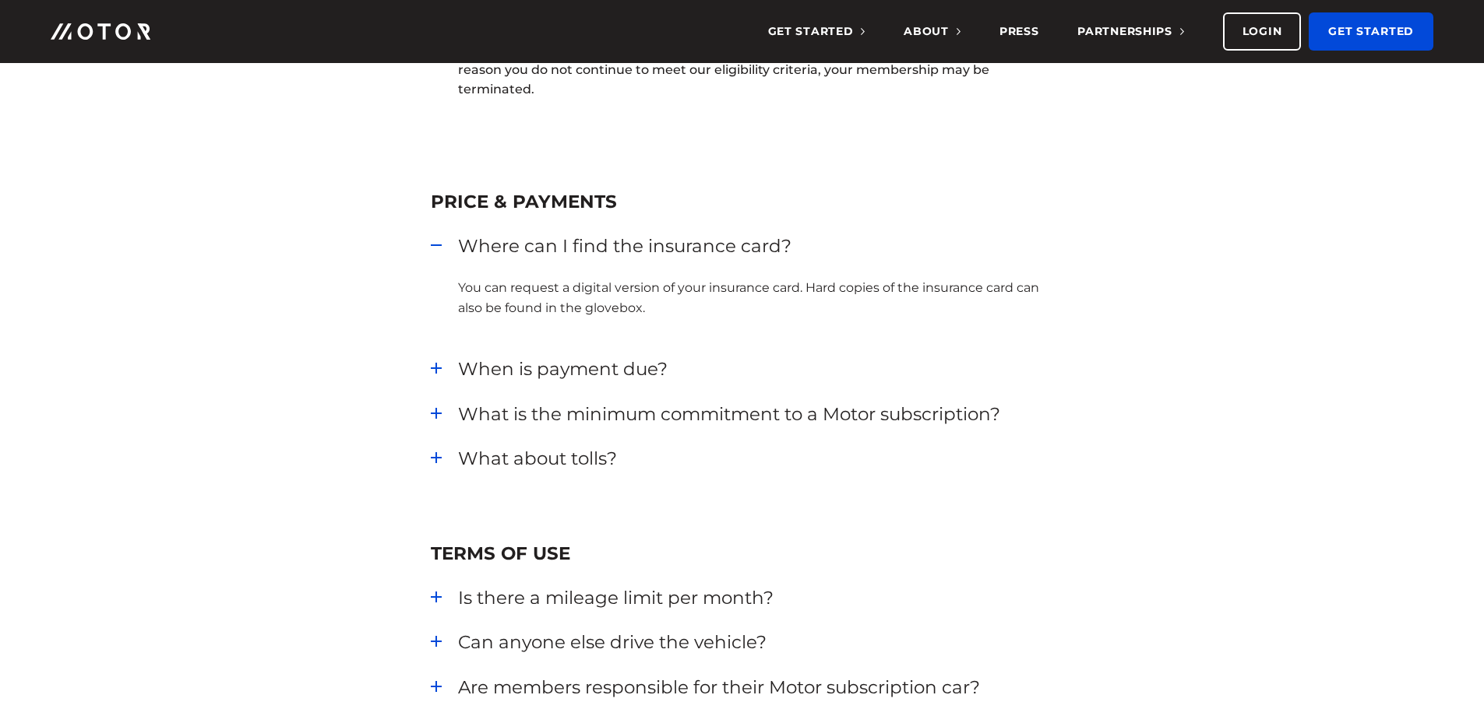
click at [458, 367] on div "When is payment due?" at bounding box center [756, 369] width 596 height 25
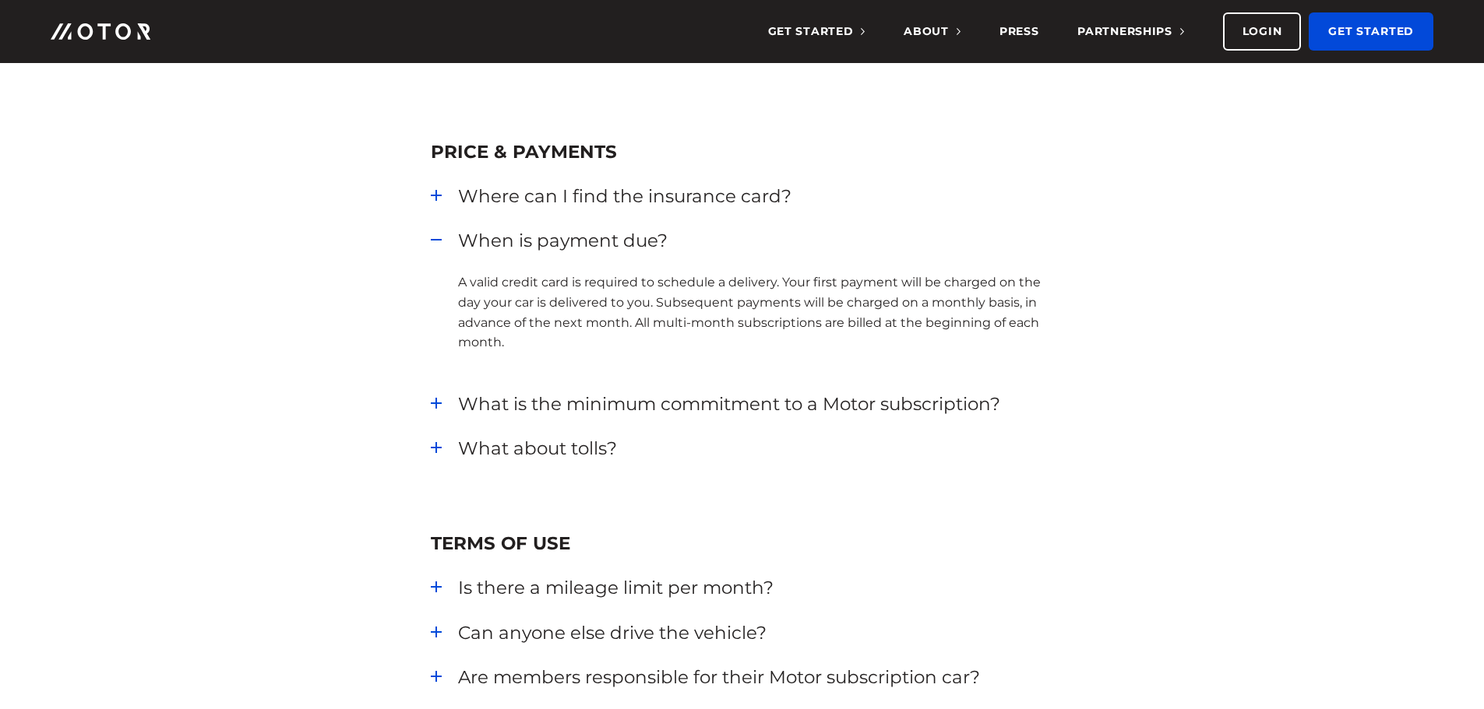
scroll to position [2103, 0]
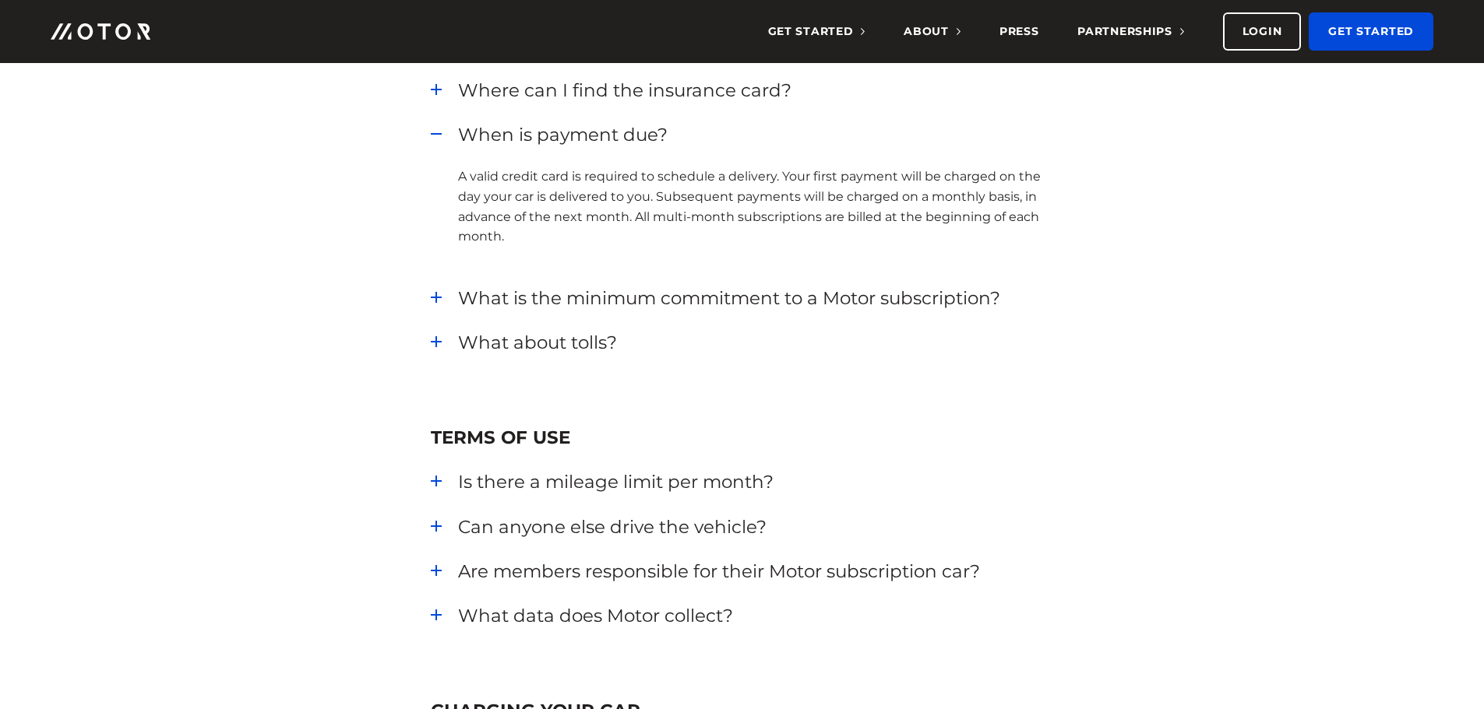
click at [458, 297] on div "What is the minimum commitment to a Motor subscription?" at bounding box center [756, 298] width 596 height 25
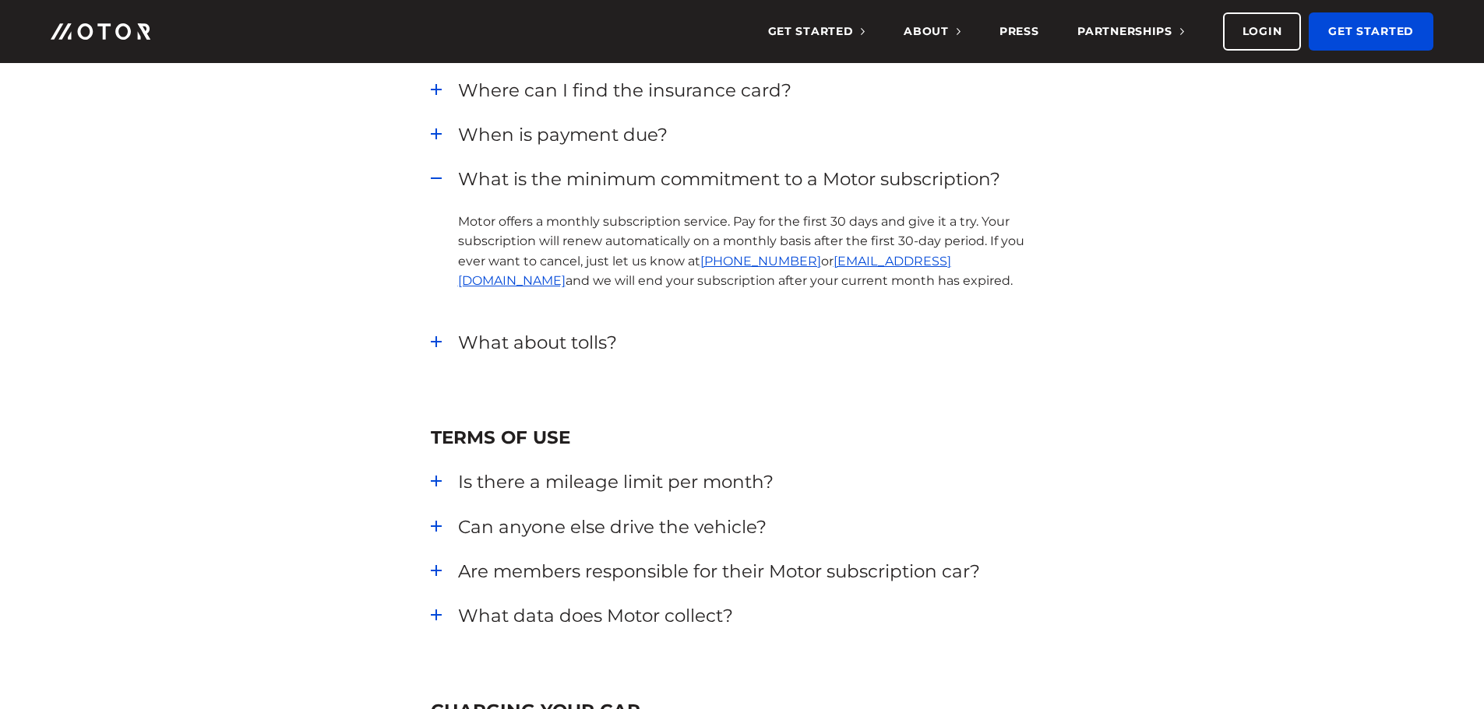
click at [458, 342] on div "What about tolls?" at bounding box center [756, 342] width 596 height 25
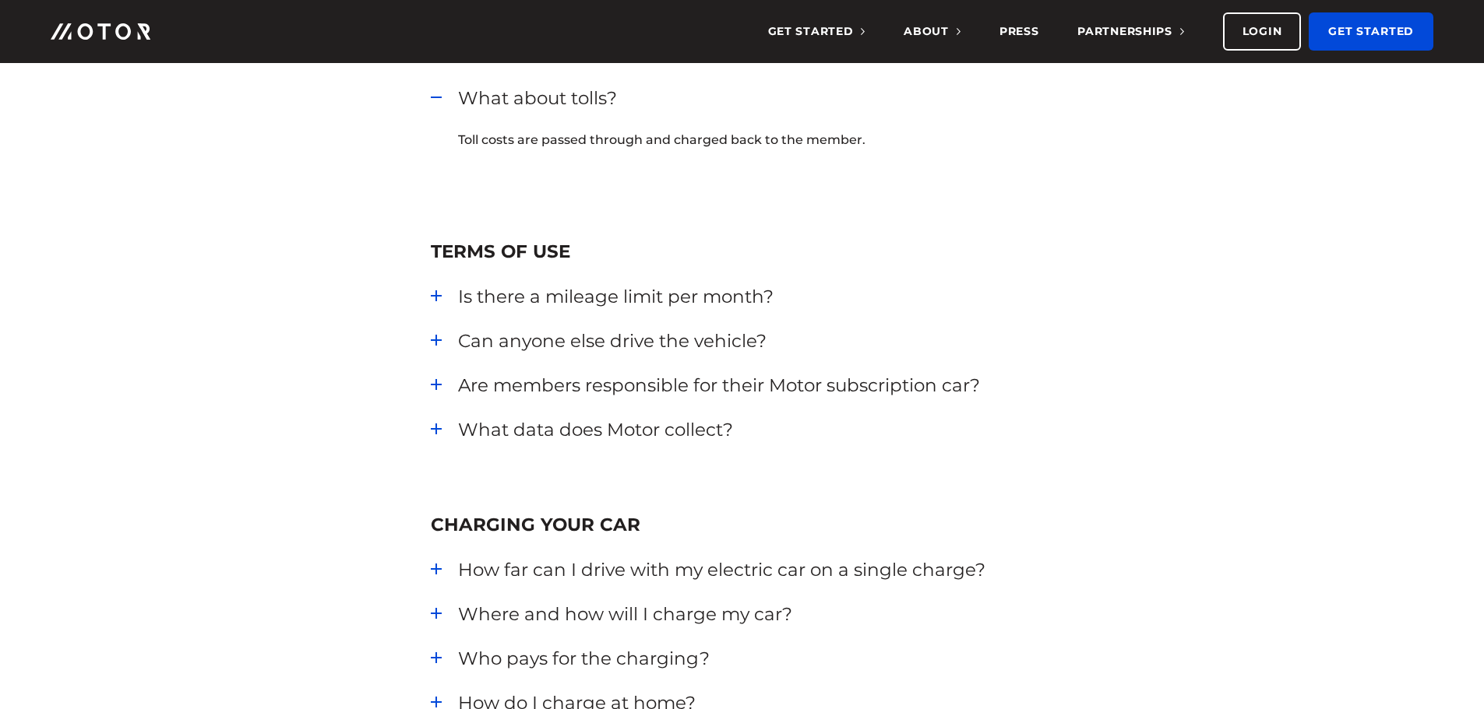
scroll to position [2258, 0]
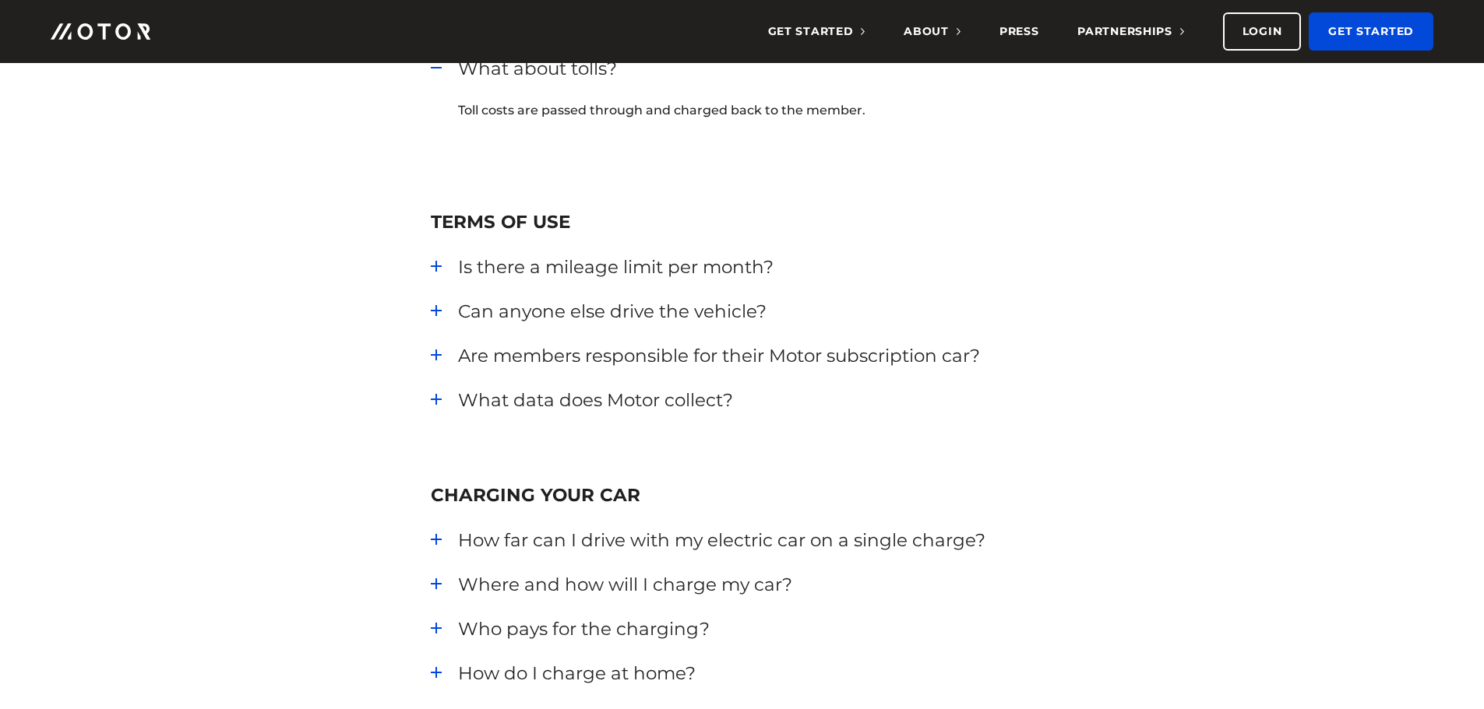
click at [458, 266] on div "Is there a mileage limit per month?" at bounding box center [756, 267] width 596 height 25
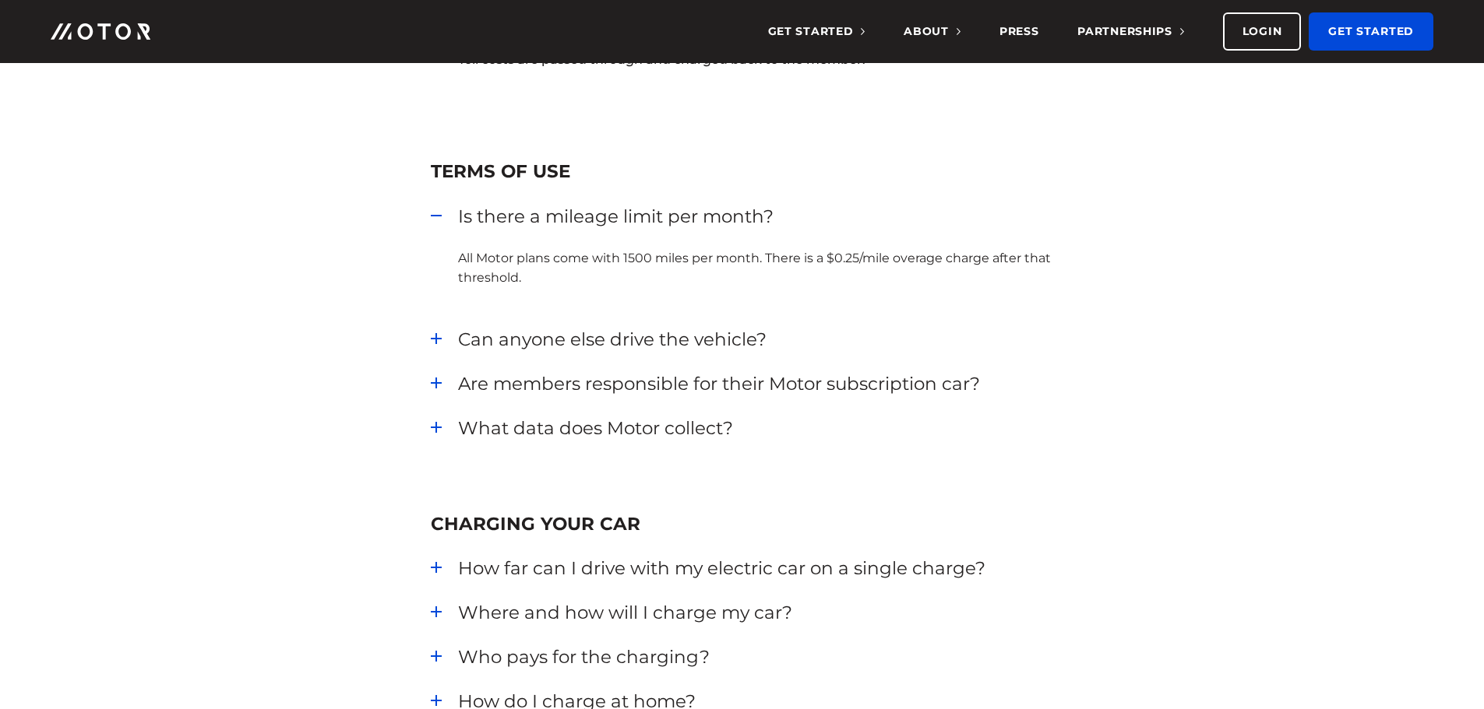
scroll to position [2336, 0]
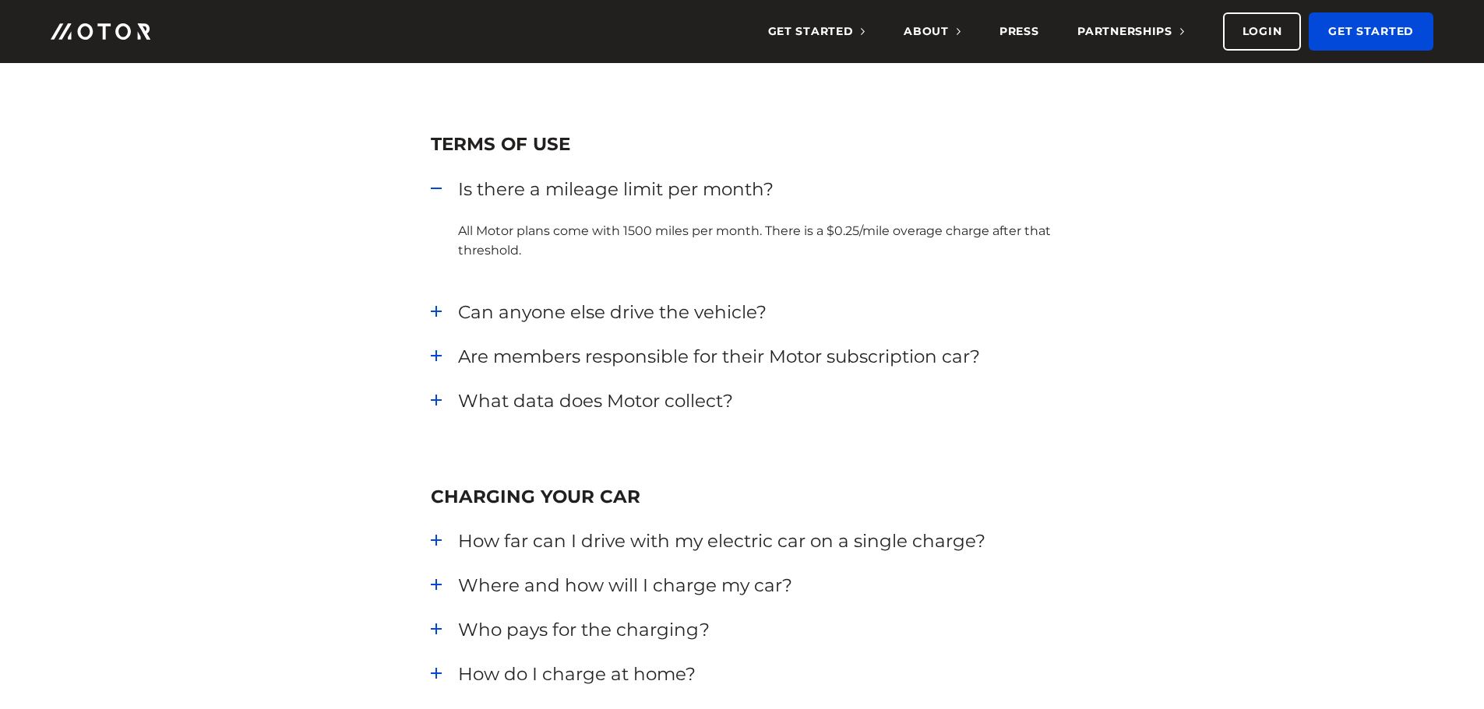
click at [458, 314] on div "Can anyone else drive the vehicle?" at bounding box center [756, 312] width 596 height 25
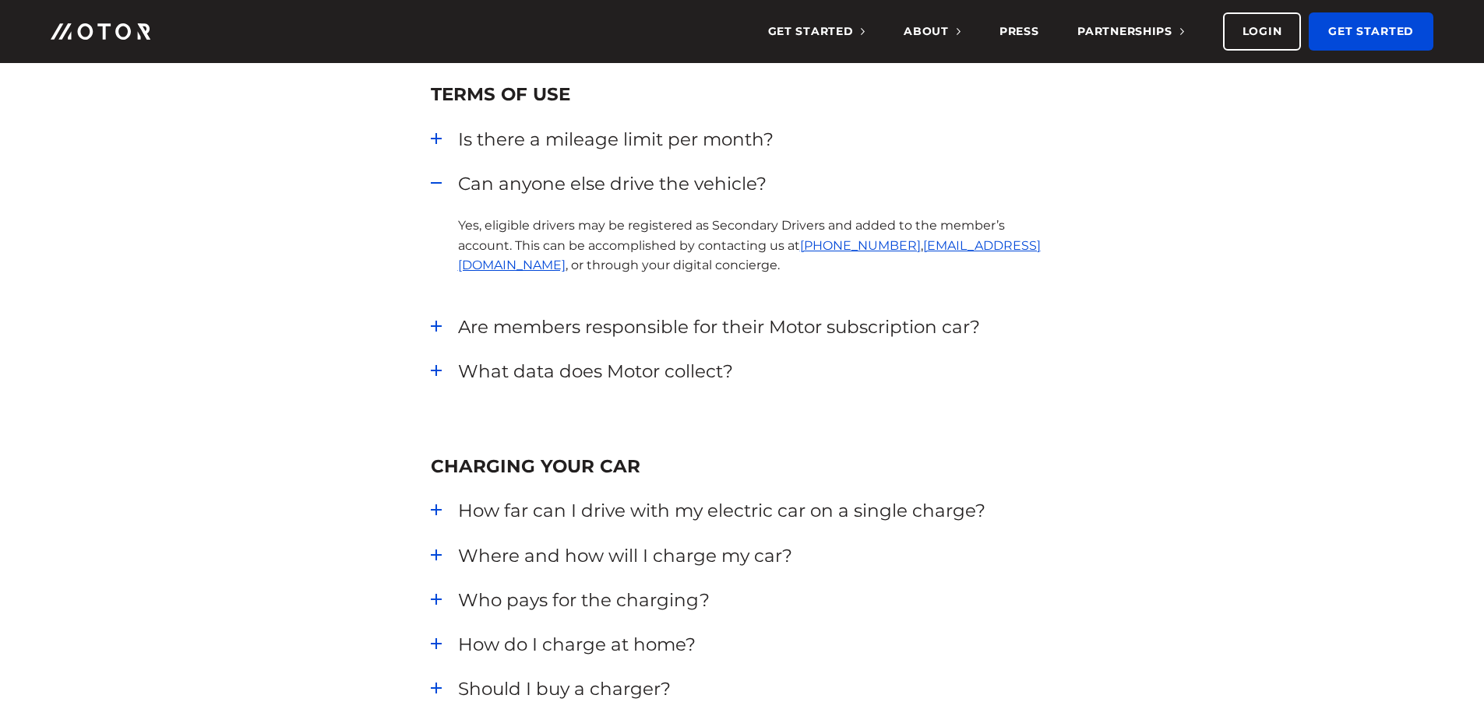
scroll to position [2414, 0]
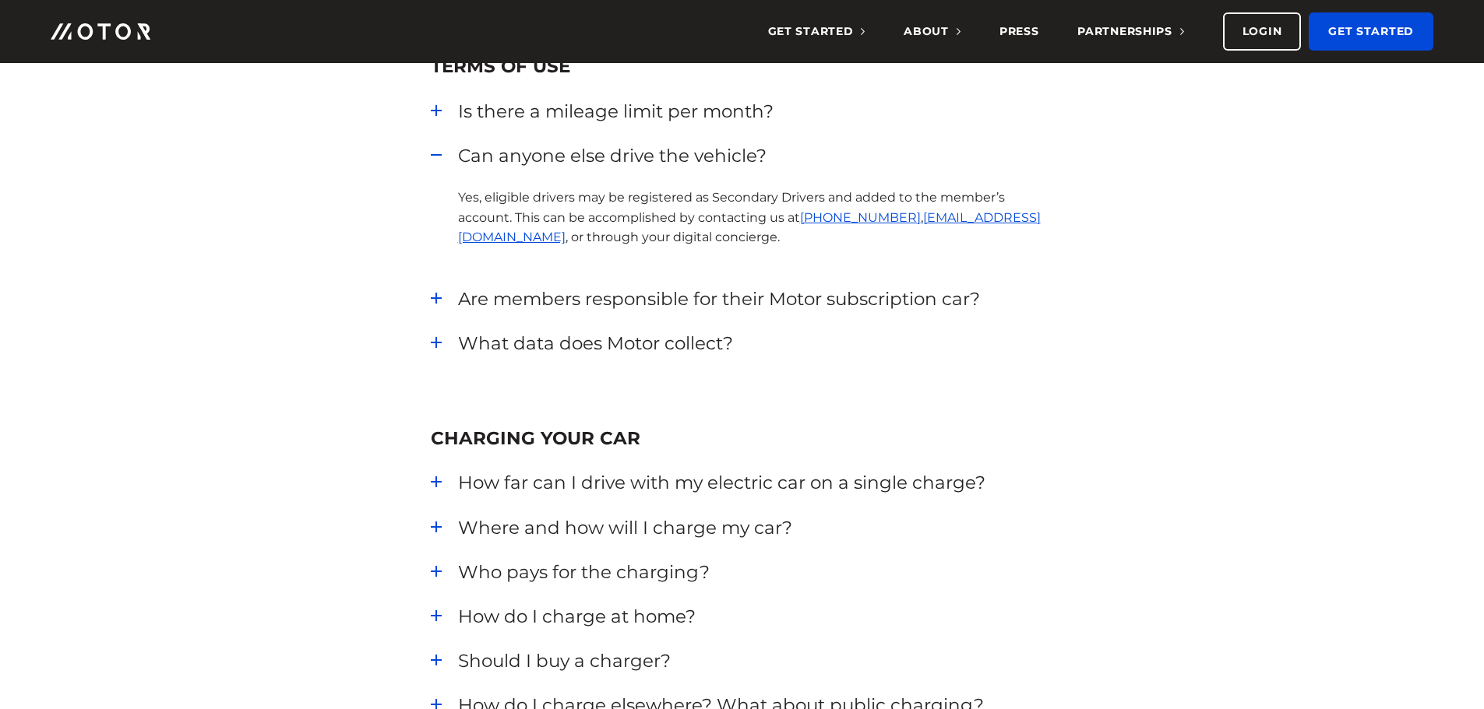
click at [458, 298] on div "Are members responsible for their Motor subscription car?" at bounding box center [756, 299] width 596 height 25
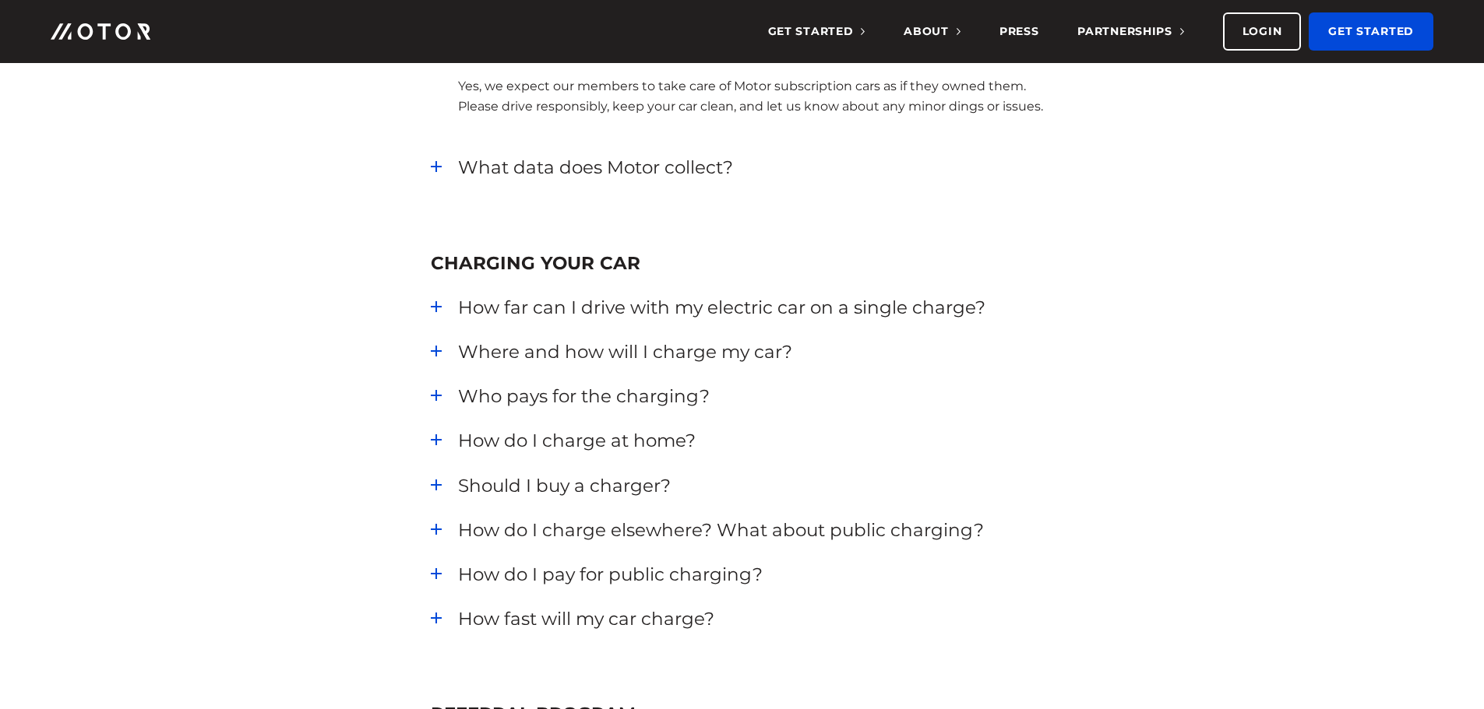
scroll to position [2648, 0]
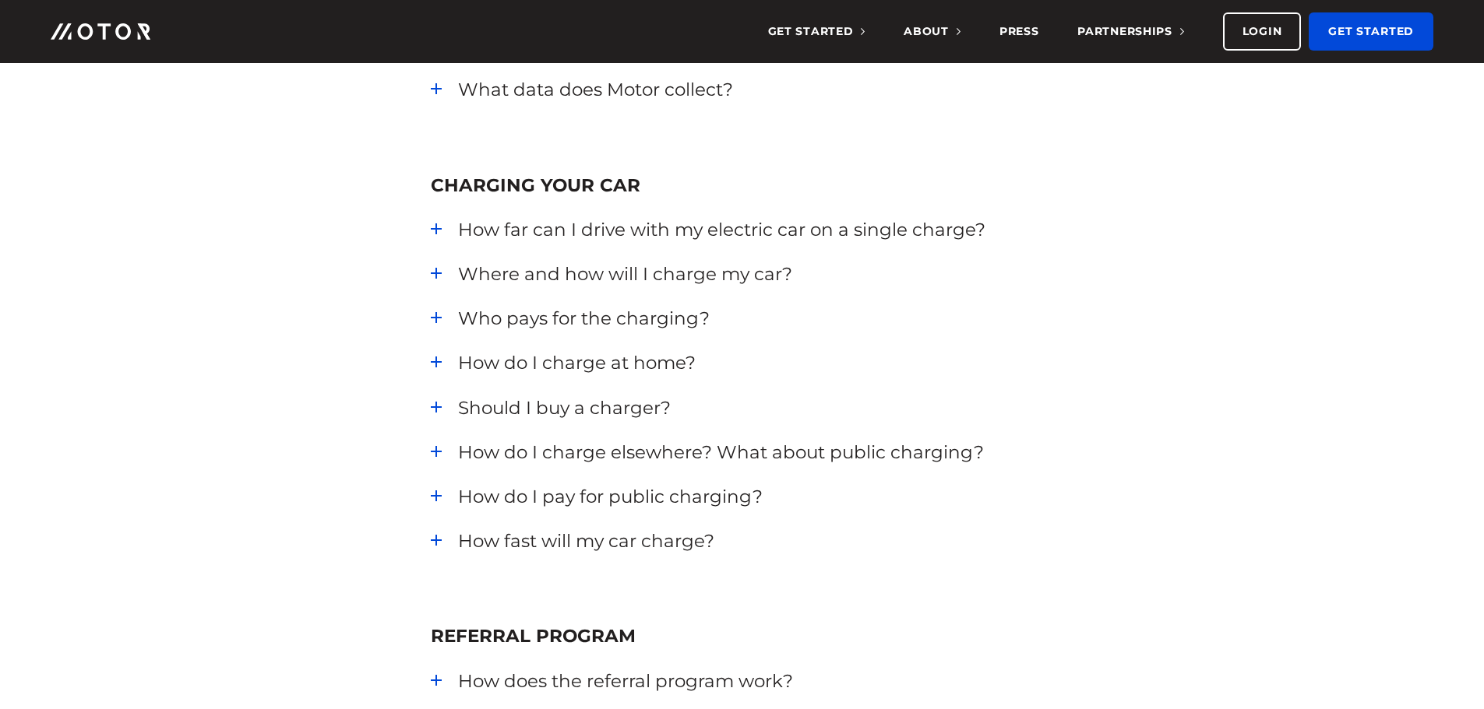
click at [458, 228] on div "How far can I drive with my electric car on a single charge?" at bounding box center [756, 229] width 596 height 25
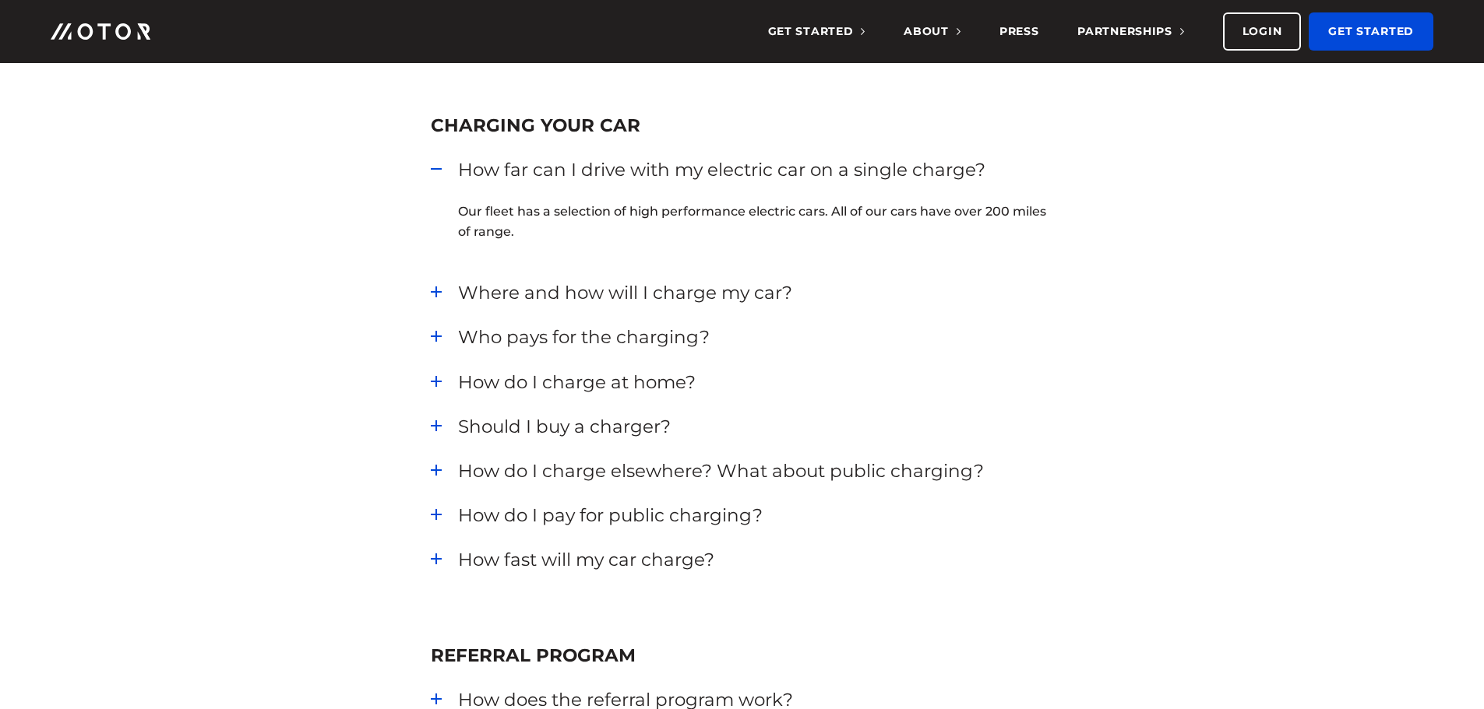
scroll to position [2726, 0]
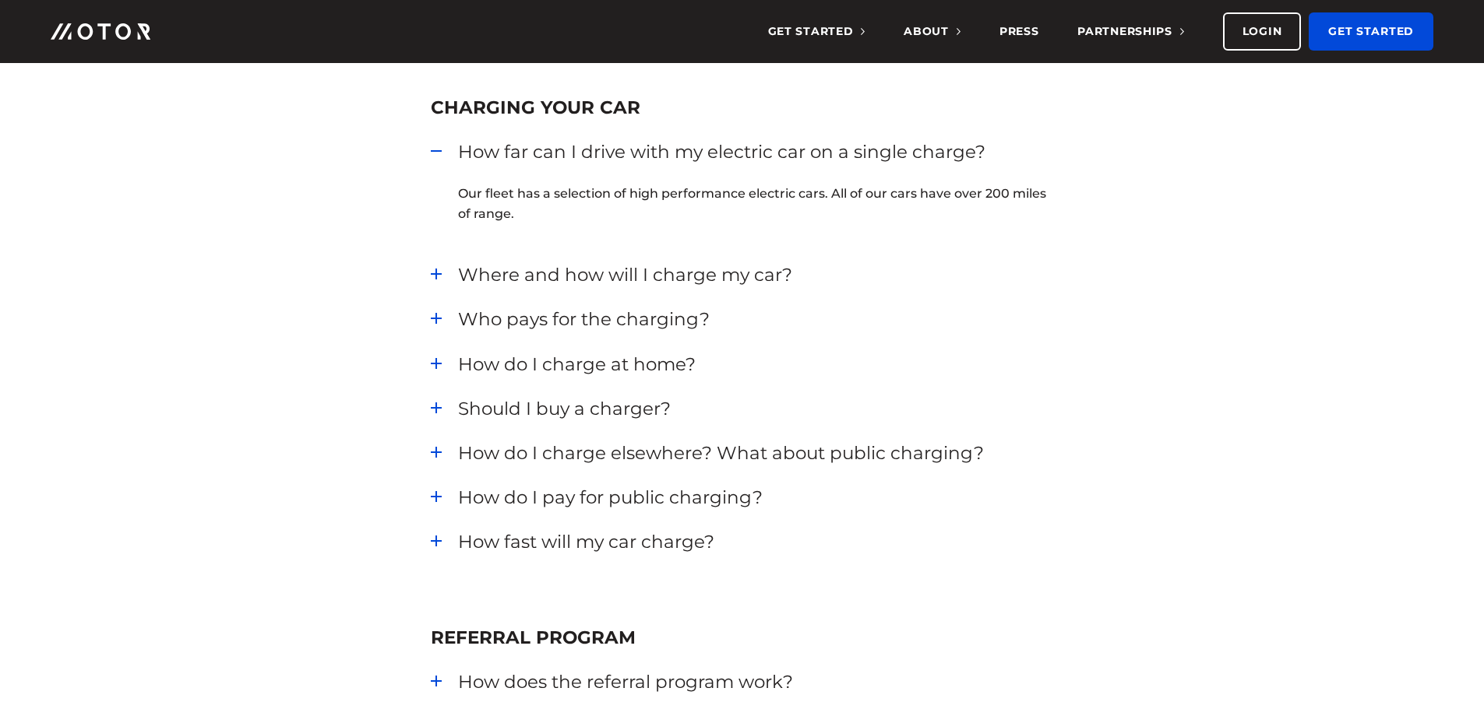
click at [458, 275] on div "Where and how will I charge my car?" at bounding box center [756, 274] width 596 height 25
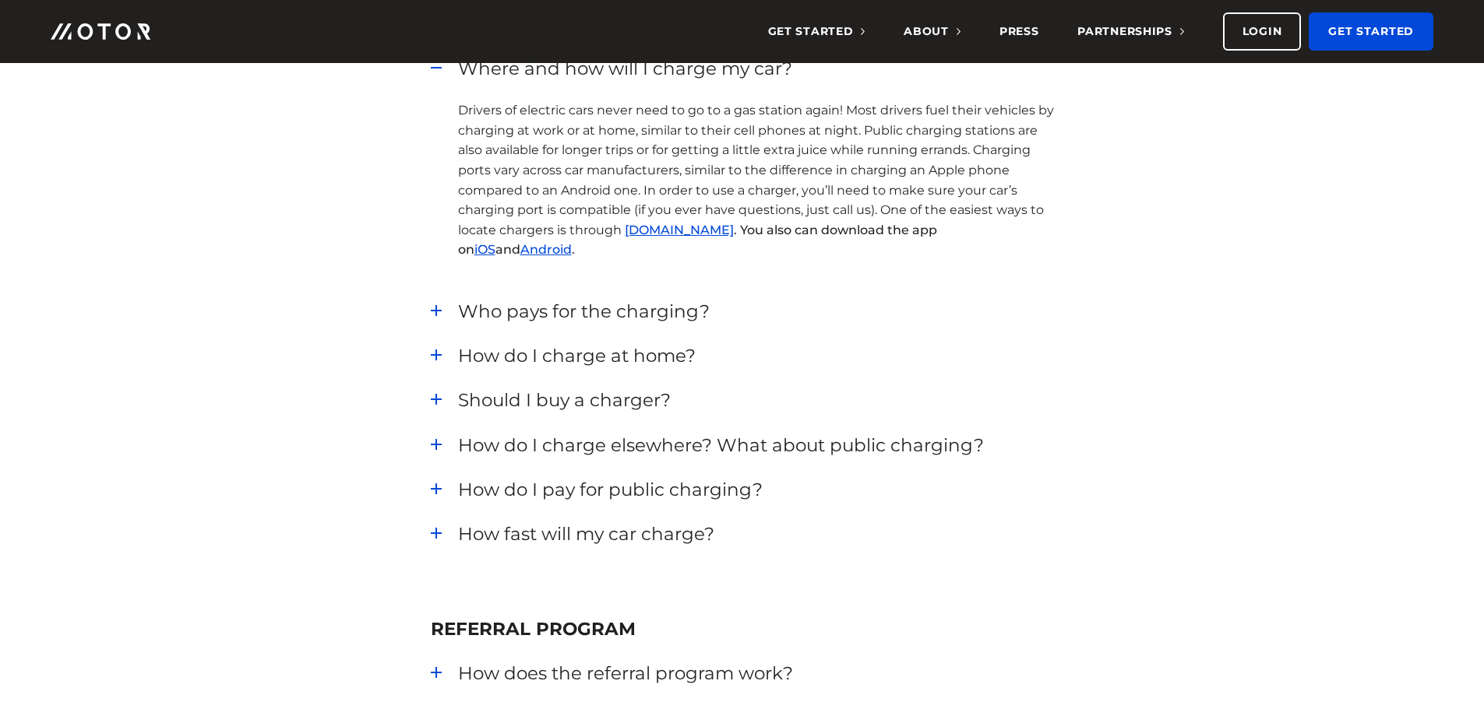
scroll to position [2881, 0]
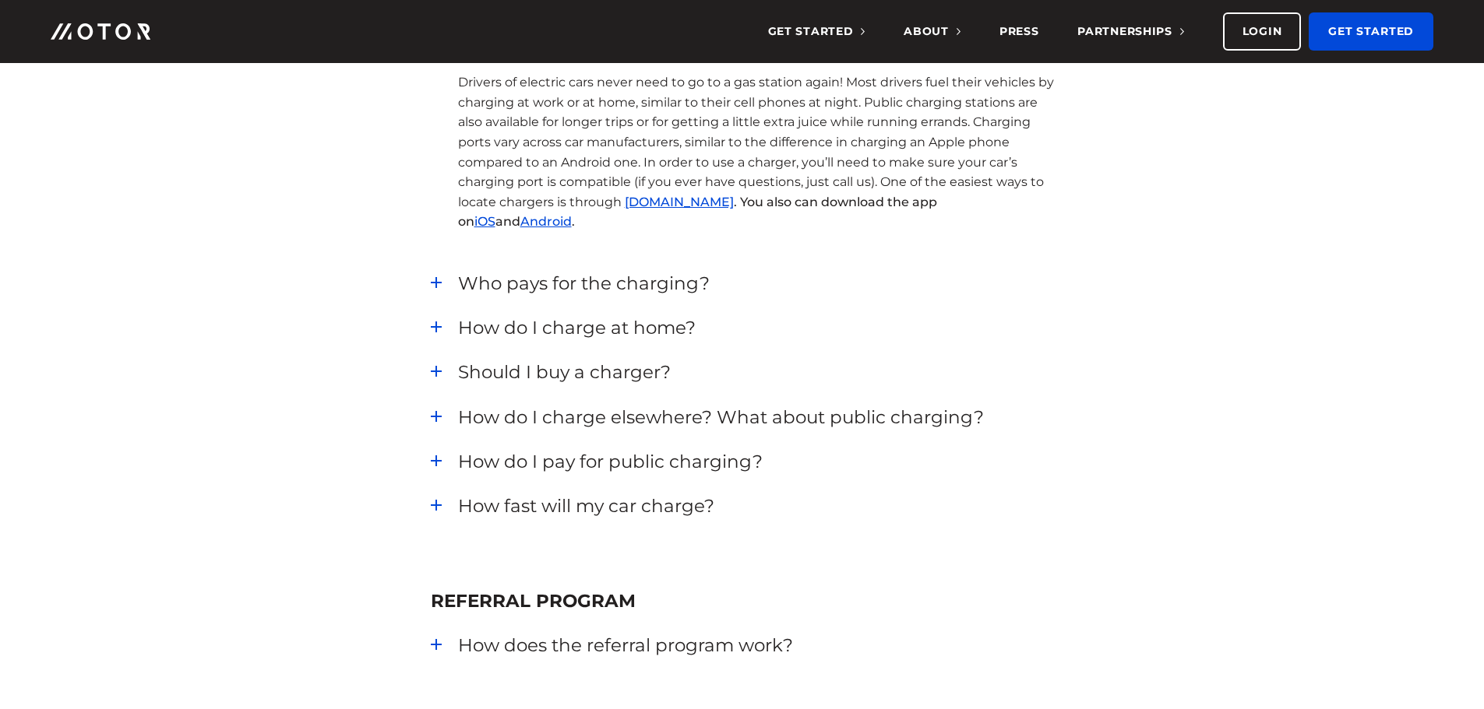
click at [458, 326] on div "How do I charge at home?" at bounding box center [756, 327] width 596 height 25
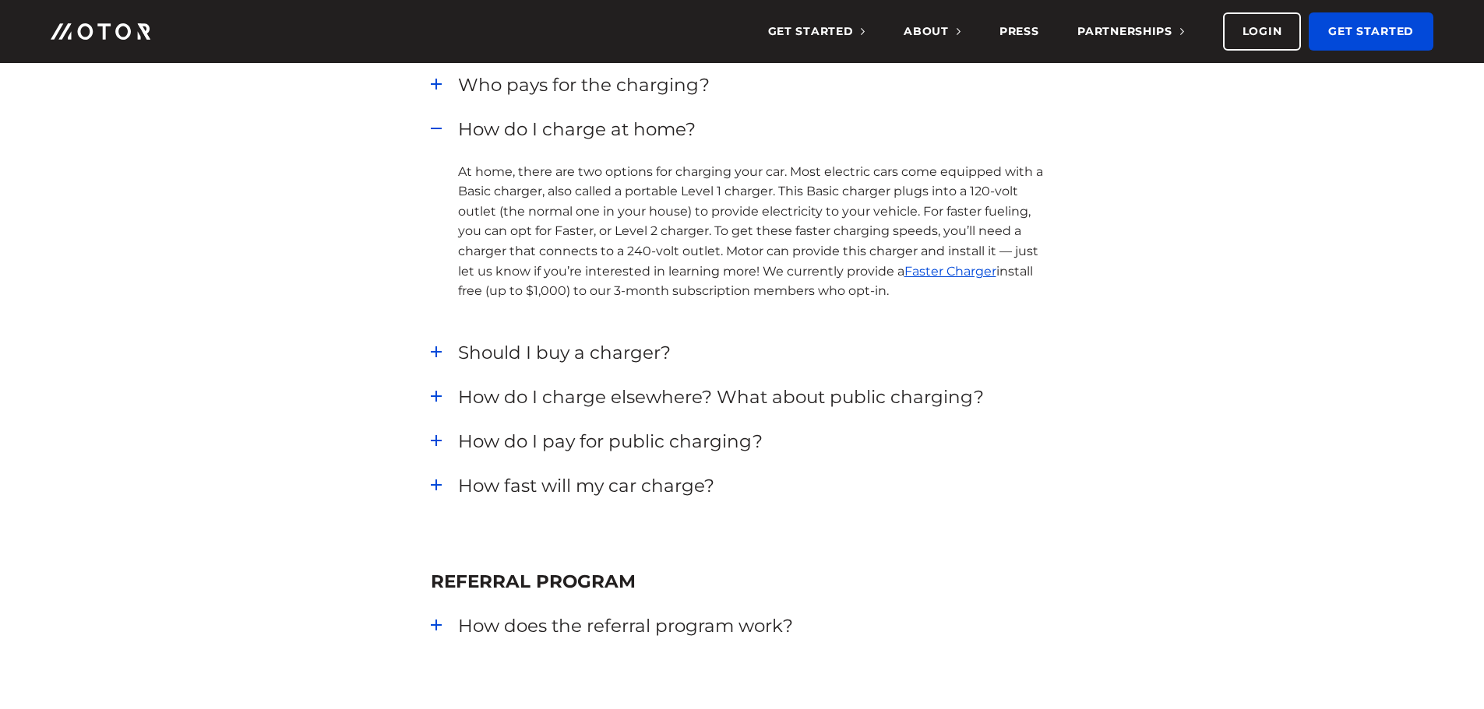
click at [458, 350] on div "Should I buy a charger?" at bounding box center [756, 352] width 596 height 25
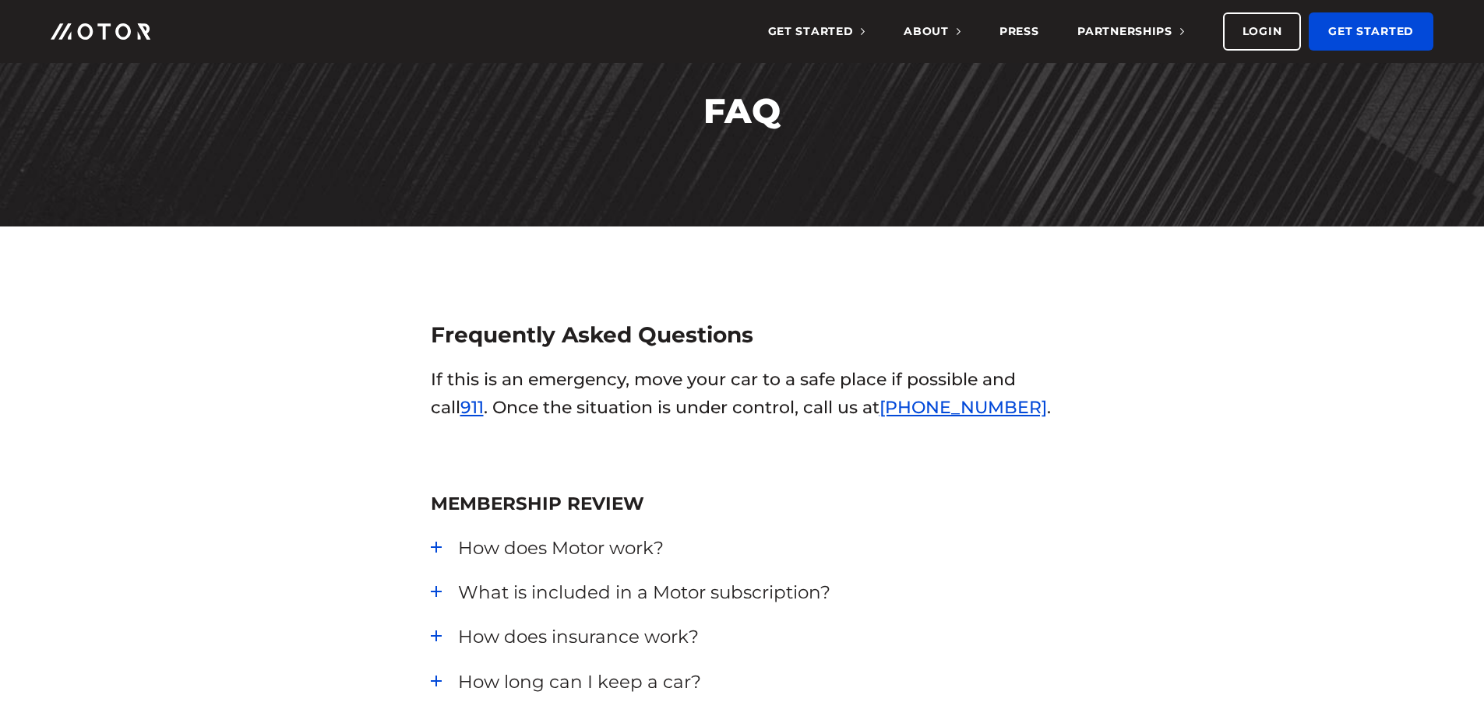
scroll to position [0, 0]
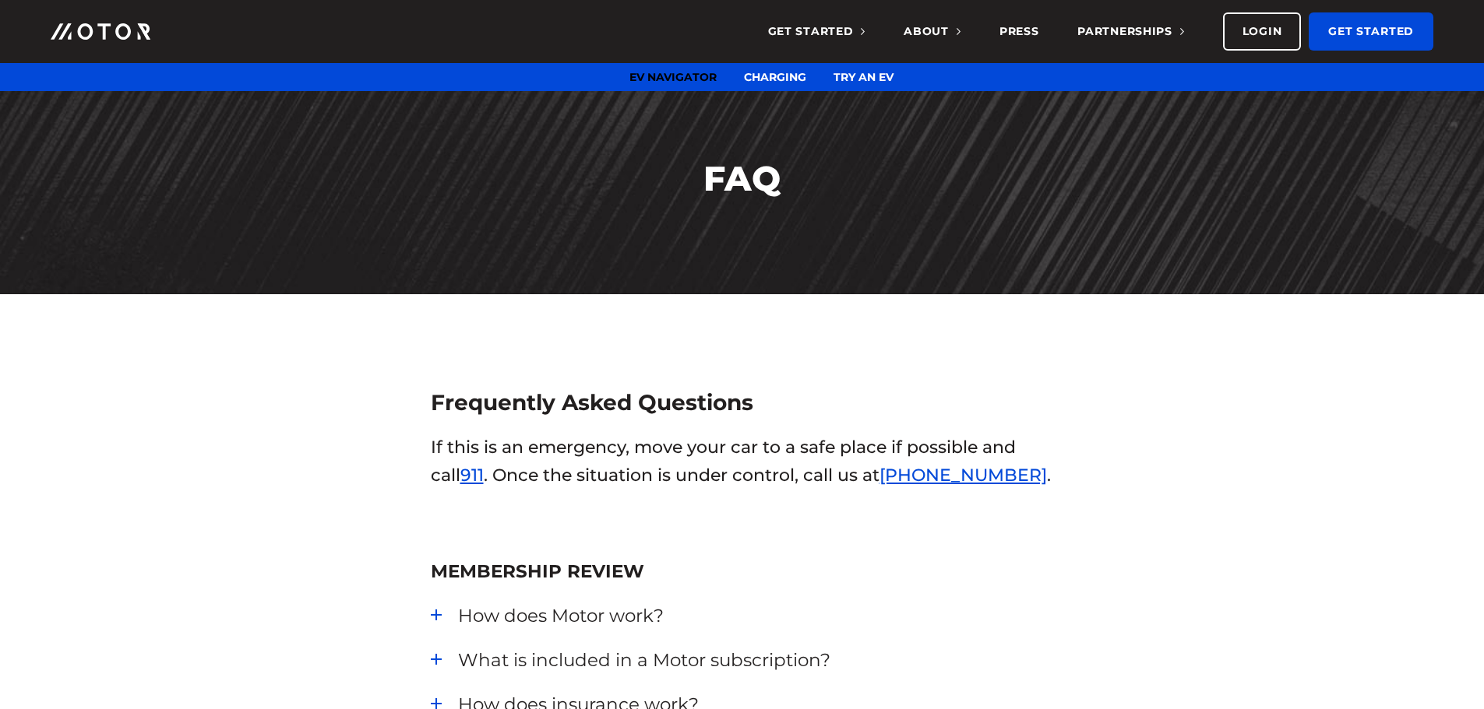
click at [683, 76] on link "EV Navigator" at bounding box center [672, 77] width 87 height 14
click at [700, 76] on link "EV Navigator" at bounding box center [672, 77] width 87 height 14
